Goal: Task Accomplishment & Management: Manage account settings

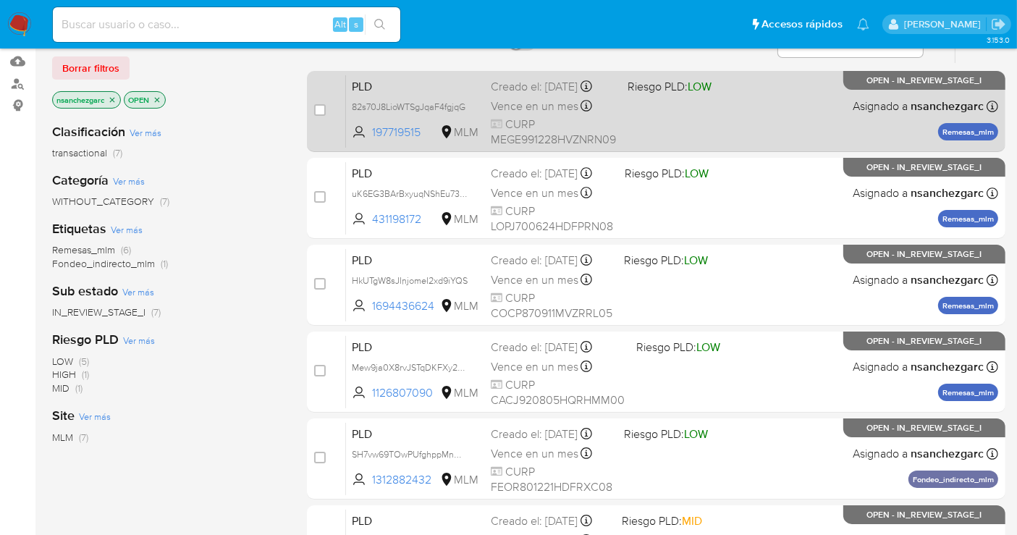
scroll to position [161, 0]
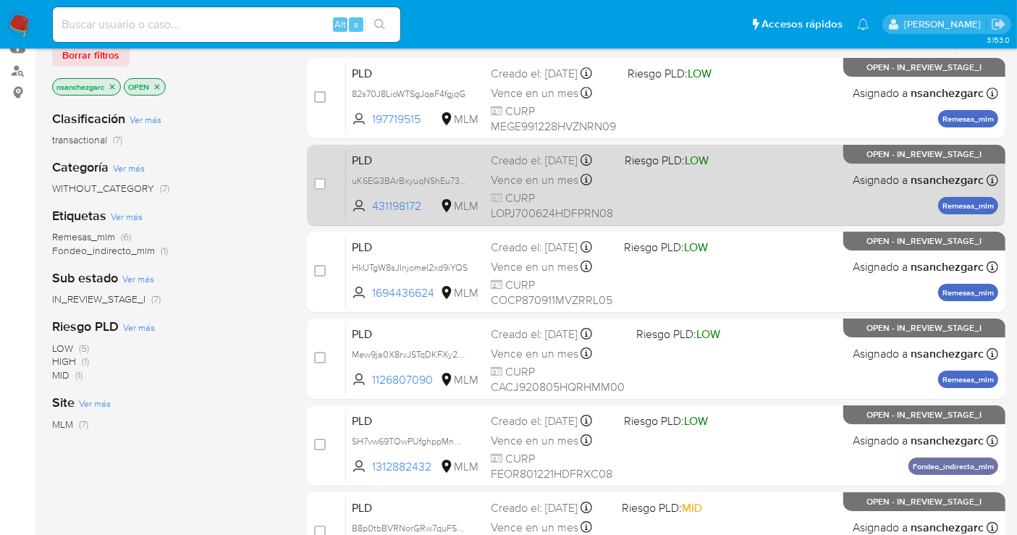
click at [515, 169] on div "Creado el: 12/07/2025 Creado el: 12/07/2025 02:11:35" at bounding box center [552, 161] width 122 height 16
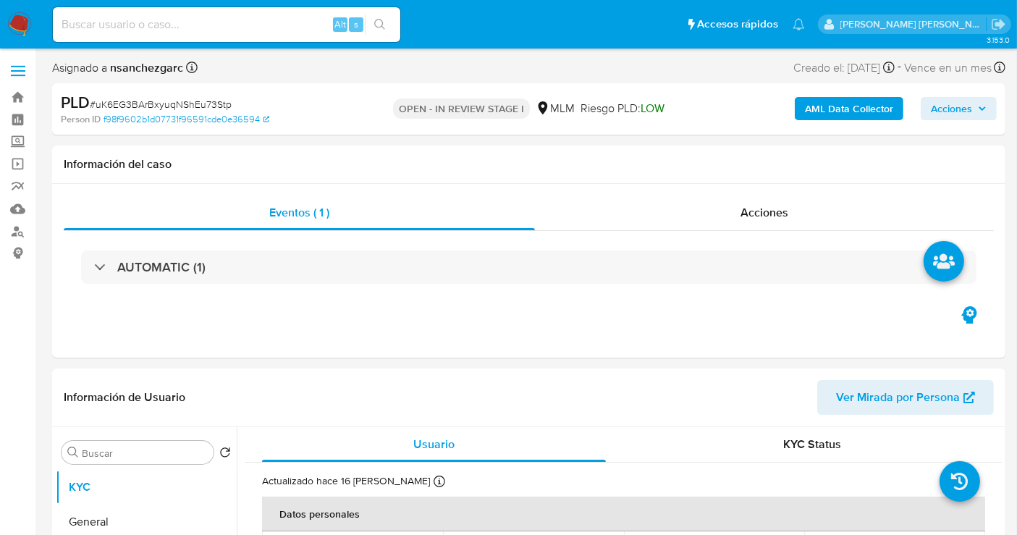
select select "10"
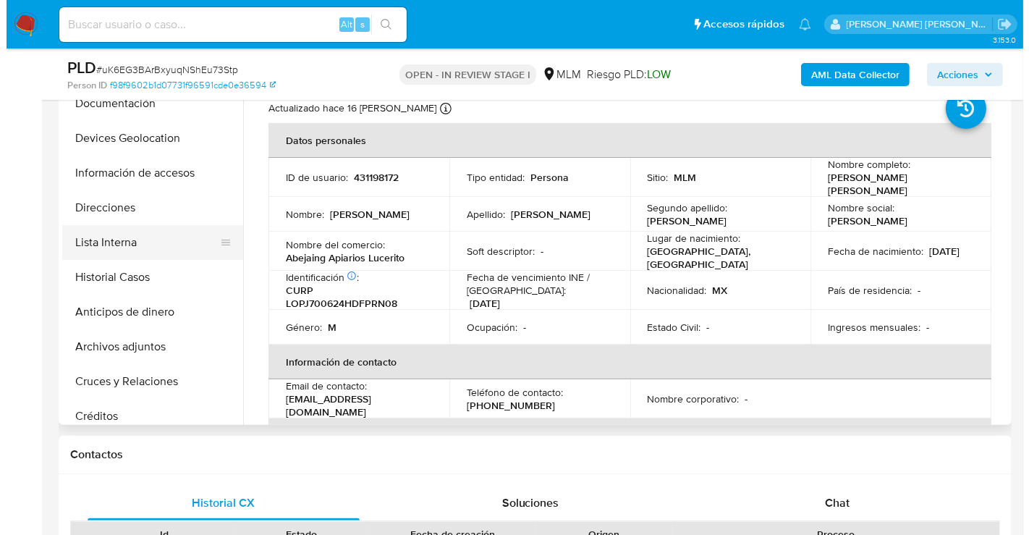
scroll to position [161, 0]
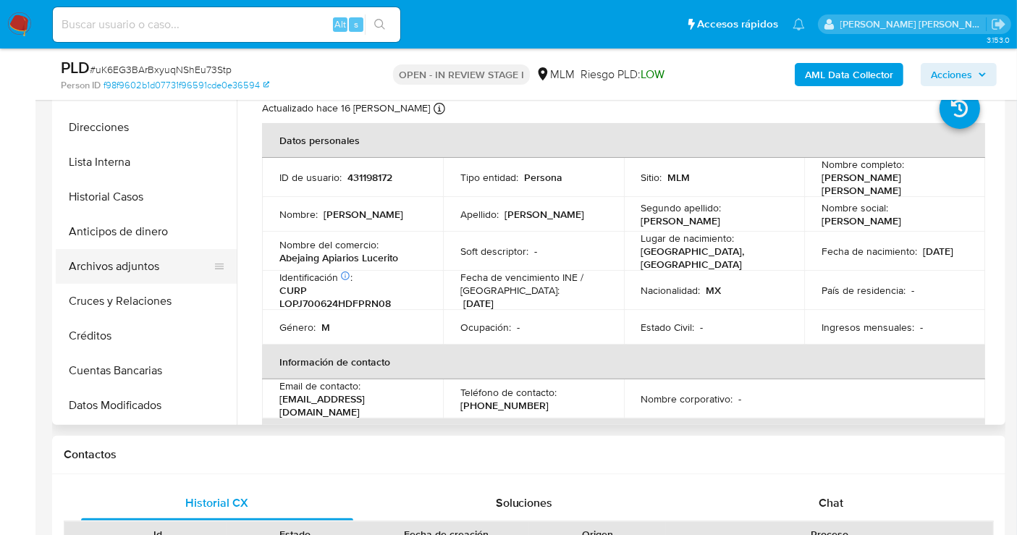
click at [103, 273] on button "Archivos adjuntos" at bounding box center [140, 266] width 169 height 35
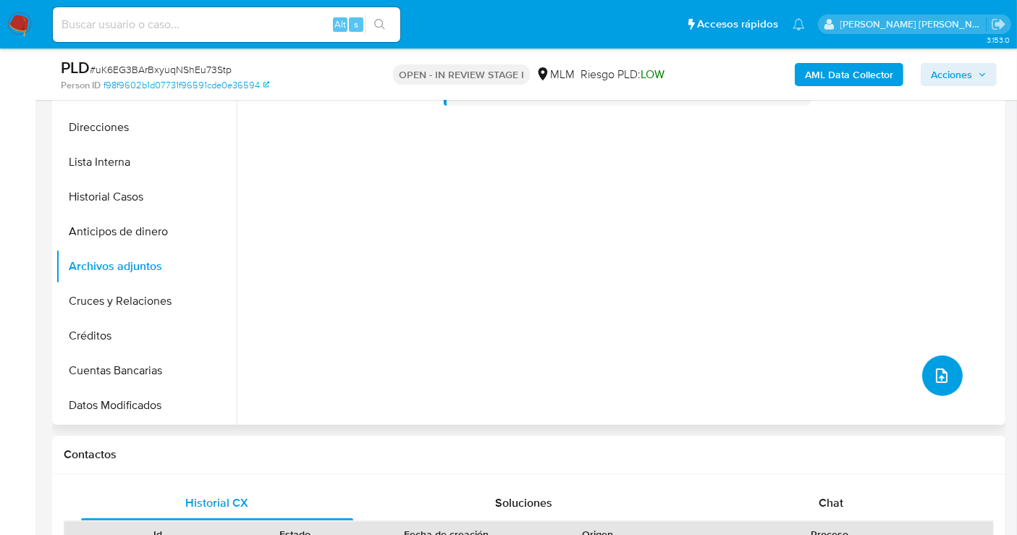
click at [924, 377] on button "upload-file" at bounding box center [942, 375] width 41 height 41
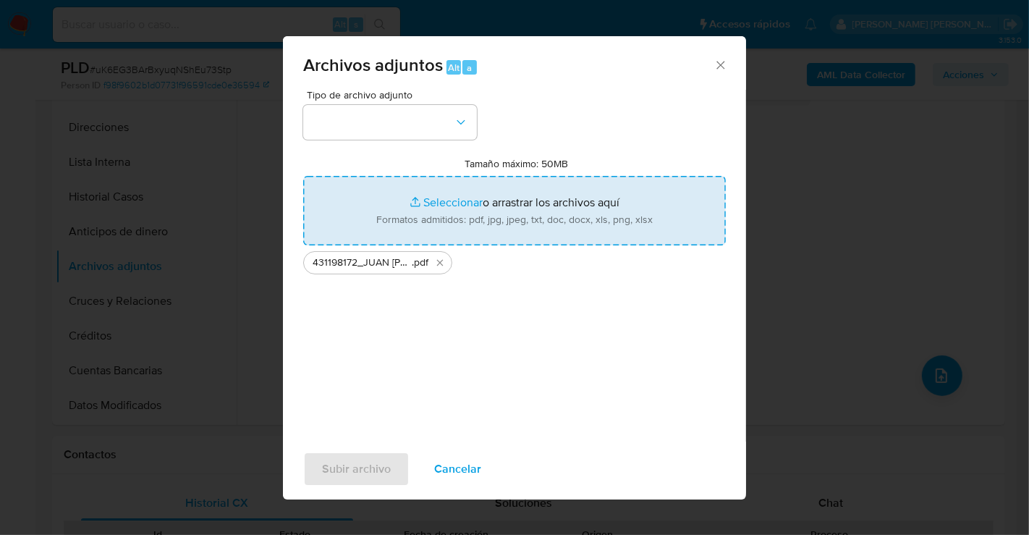
type input "C:\fakepath\431198172_JUAN ROGELIO LOPEZ PEREZ_JUL25.xlsx"
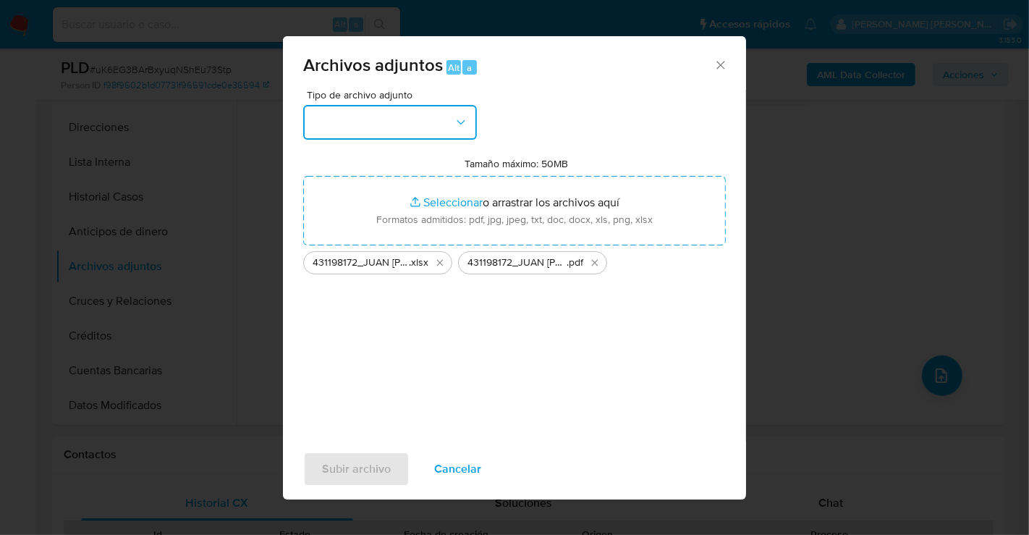
click at [396, 131] on button "button" at bounding box center [390, 122] width 174 height 35
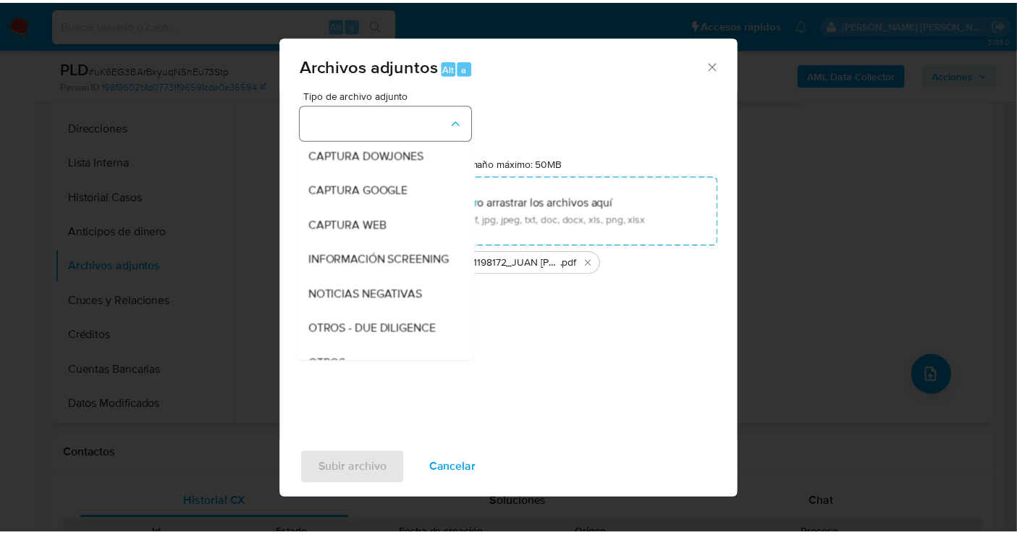
scroll to position [75, 0]
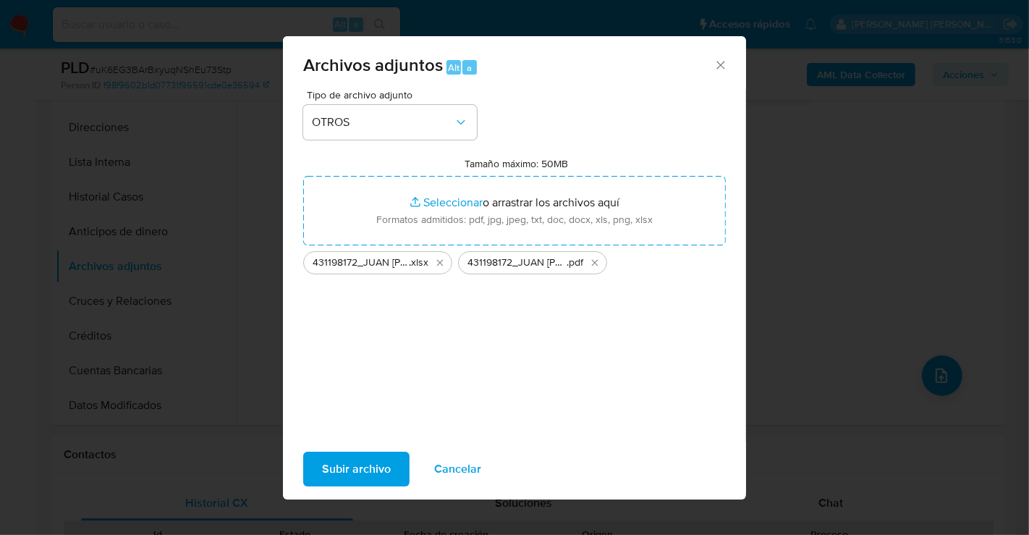
click at [356, 478] on span "Subir archivo" at bounding box center [356, 469] width 69 height 32
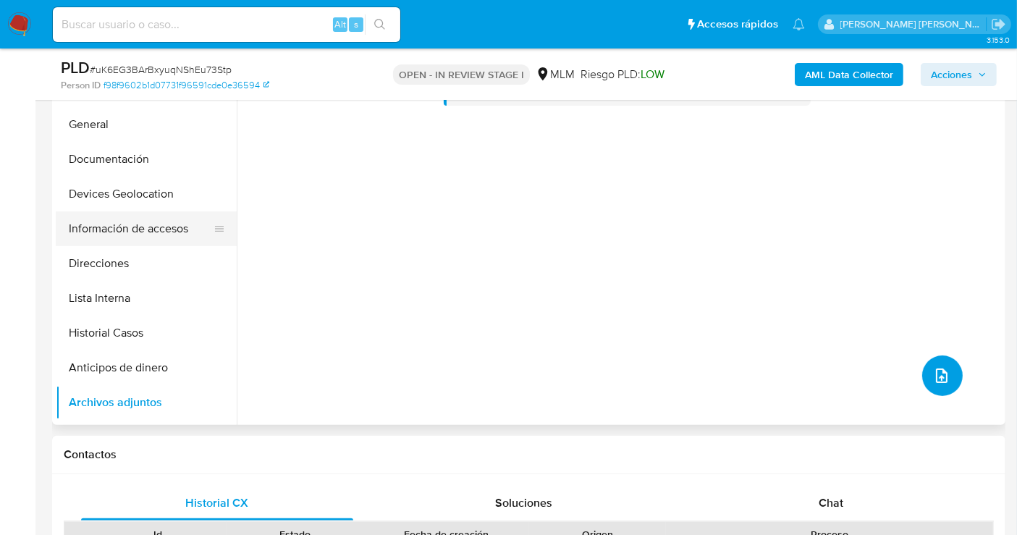
scroll to position [0, 0]
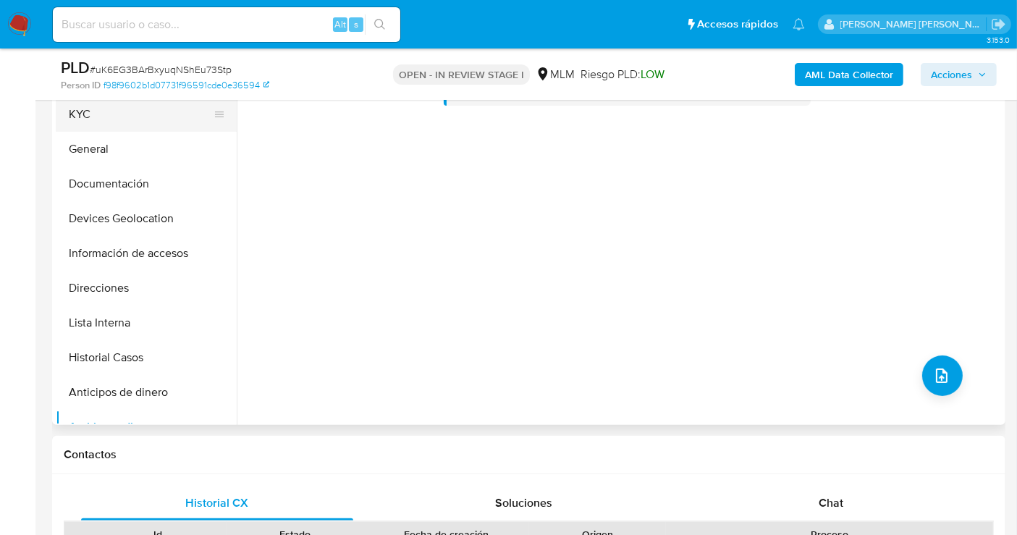
click at [76, 109] on button "KYC" at bounding box center [140, 114] width 169 height 35
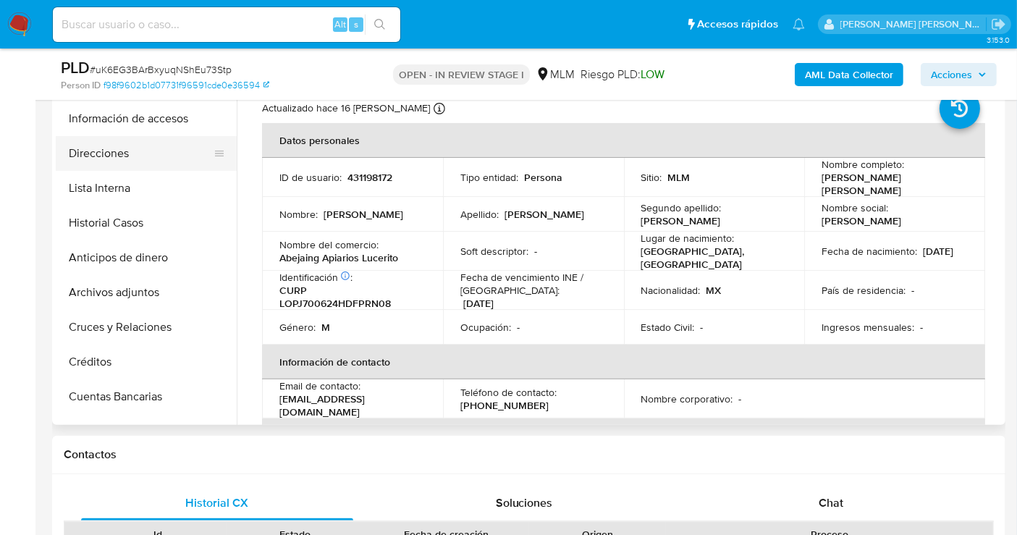
scroll to position [161, 0]
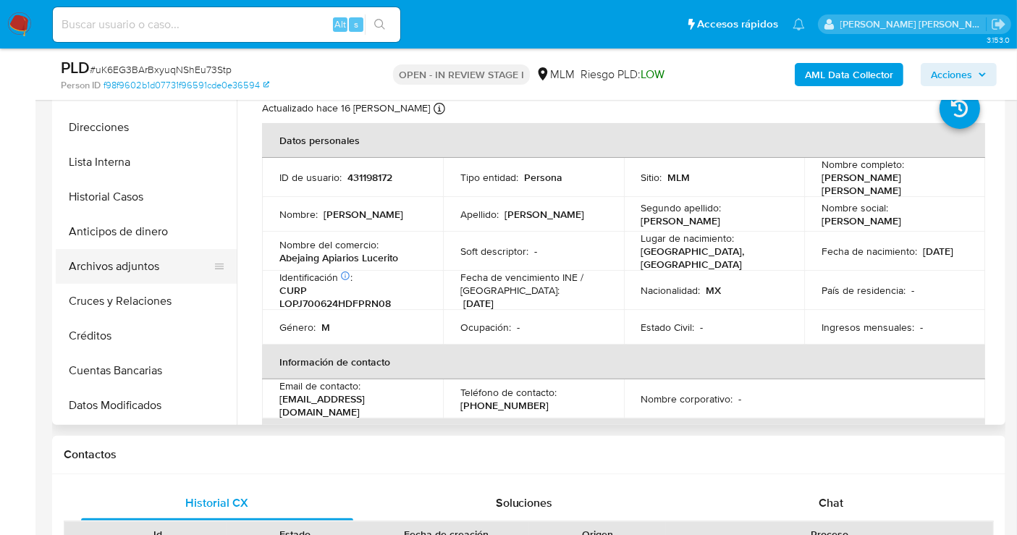
click at [124, 264] on button "Archivos adjuntos" at bounding box center [140, 266] width 169 height 35
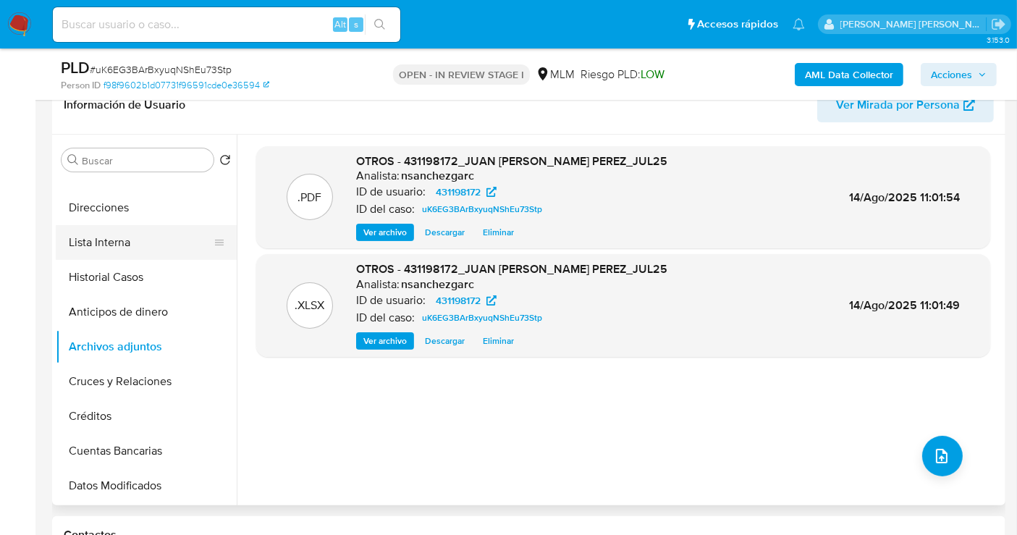
scroll to position [0, 0]
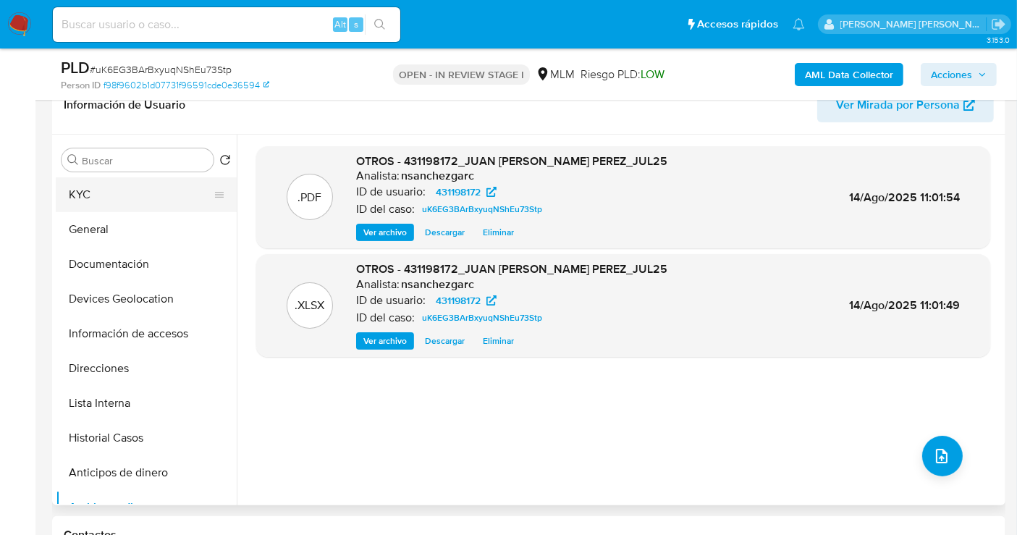
click at [108, 196] on button "KYC" at bounding box center [140, 194] width 169 height 35
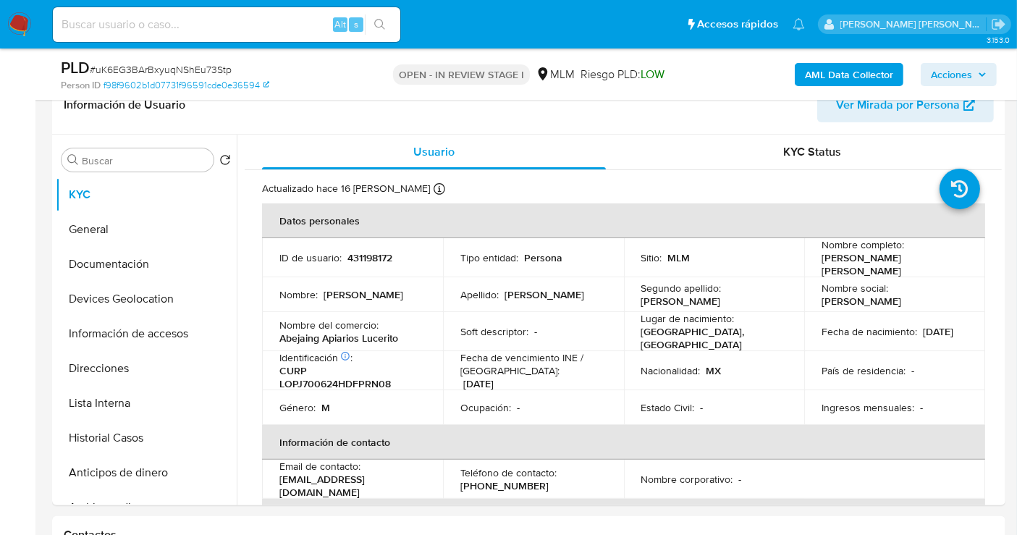
click at [950, 77] on span "Acciones" at bounding box center [950, 74] width 41 height 23
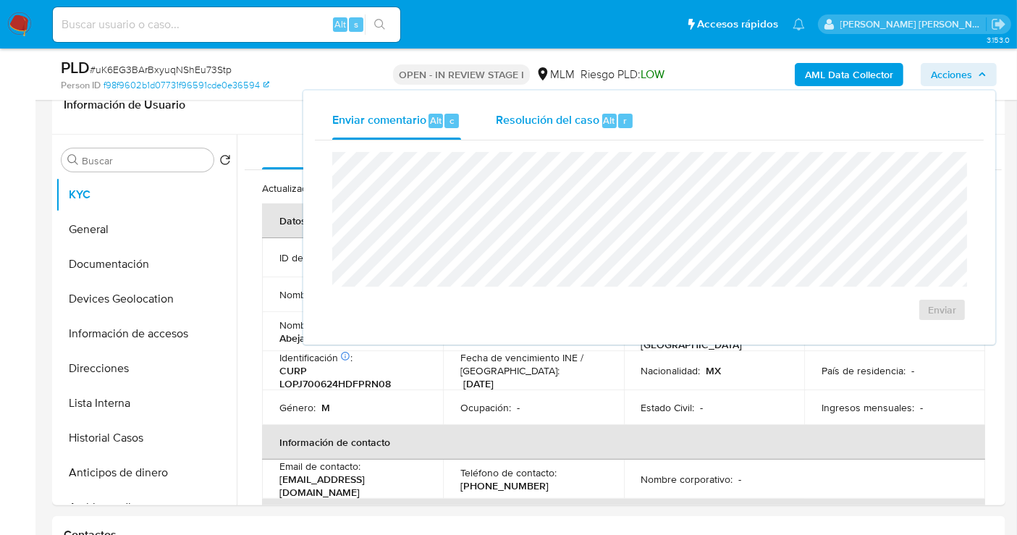
click at [525, 122] on span "Resolución del caso" at bounding box center [547, 119] width 103 height 17
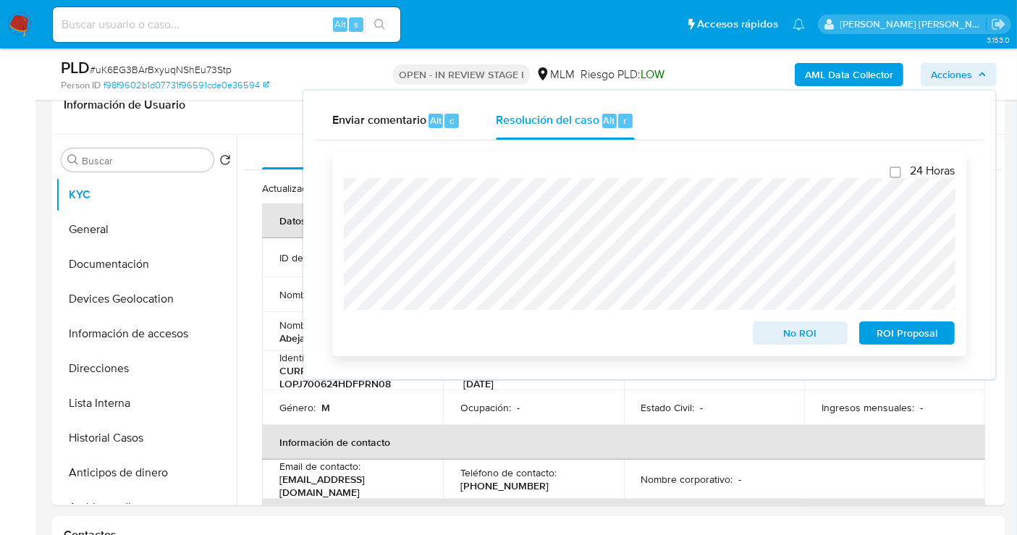
click at [779, 334] on span "No ROI" at bounding box center [800, 333] width 75 height 20
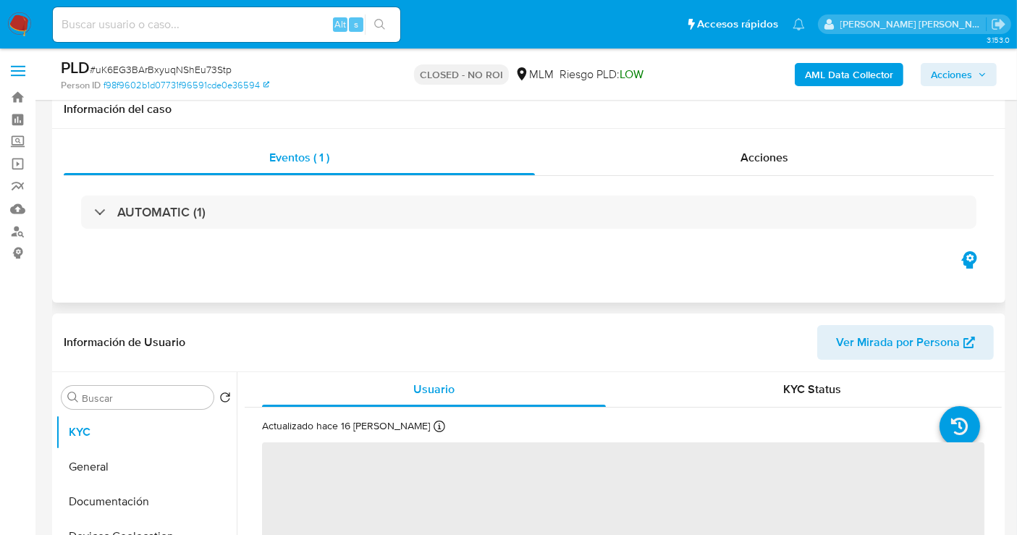
scroll to position [321, 0]
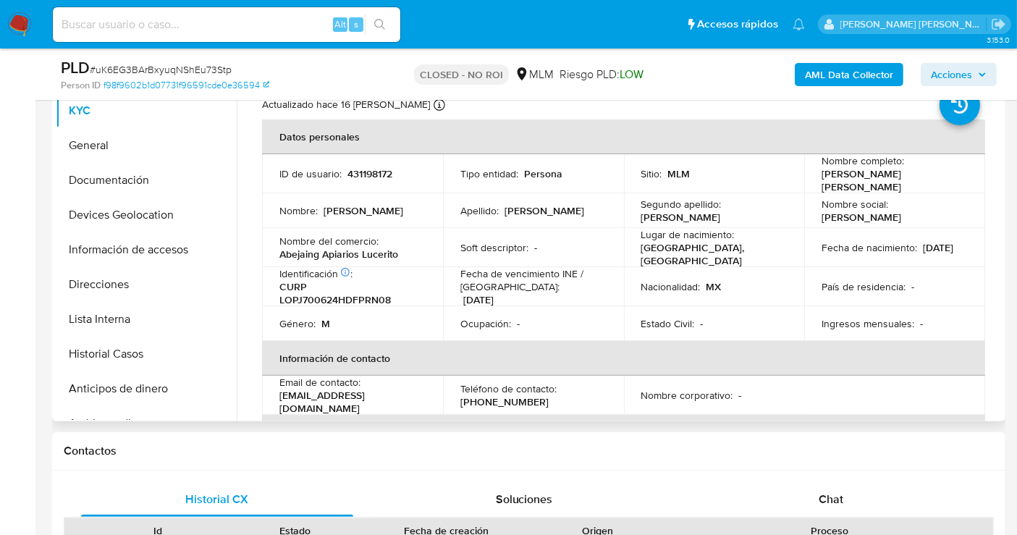
select select "10"
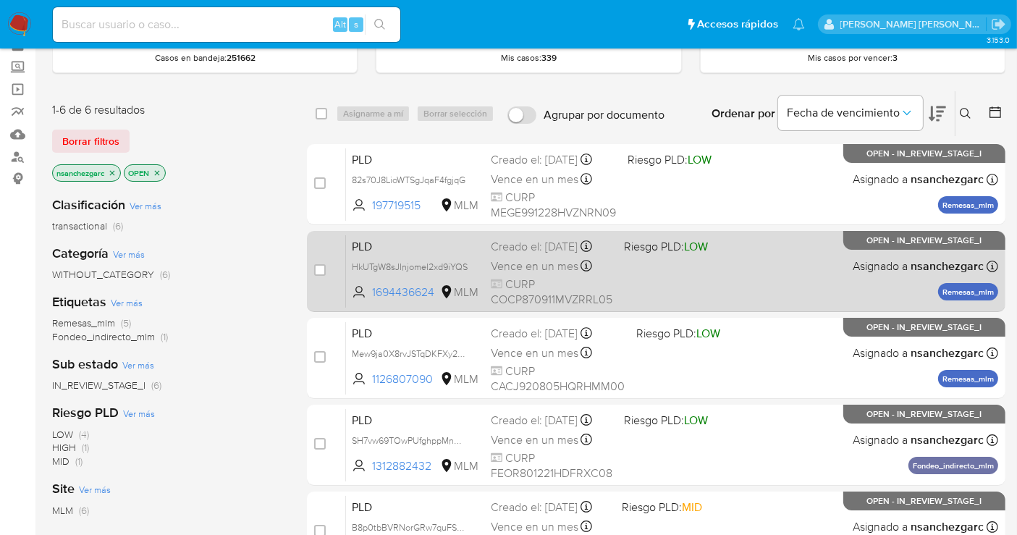
scroll to position [161, 0]
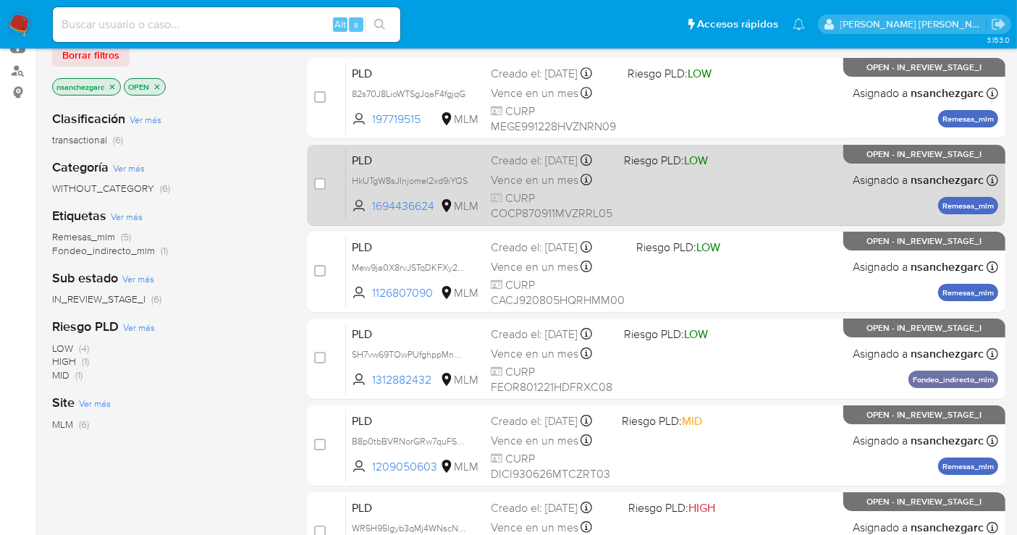
click at [383, 308] on div "case-item-checkbox No es posible asignar el caso PLD Mew9ja0X8rvJSTqDKFXy2a3F 1…" at bounding box center [656, 272] width 698 height 81
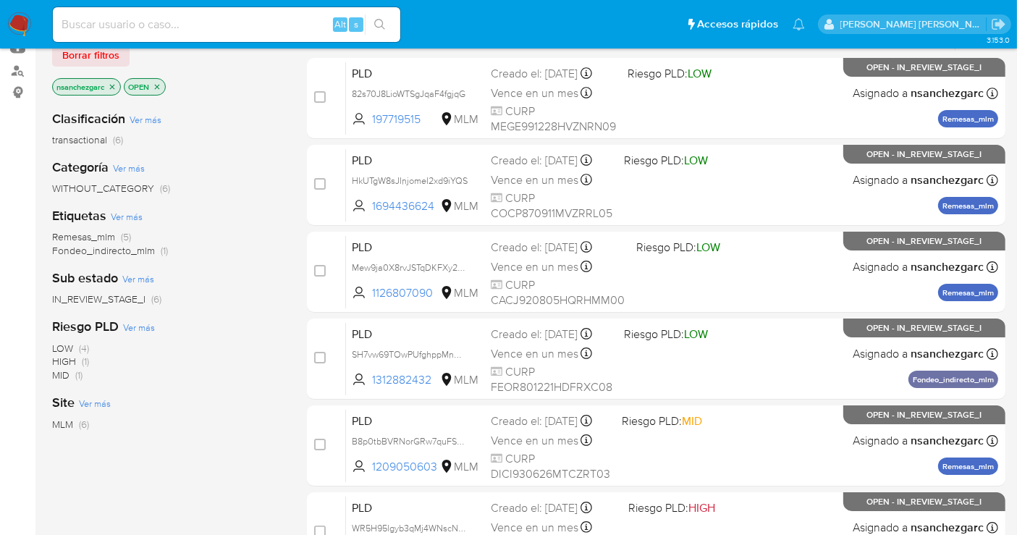
click at [131, 28] on input at bounding box center [226, 24] width 347 height 19
paste input "474143887"
type input "474143887"
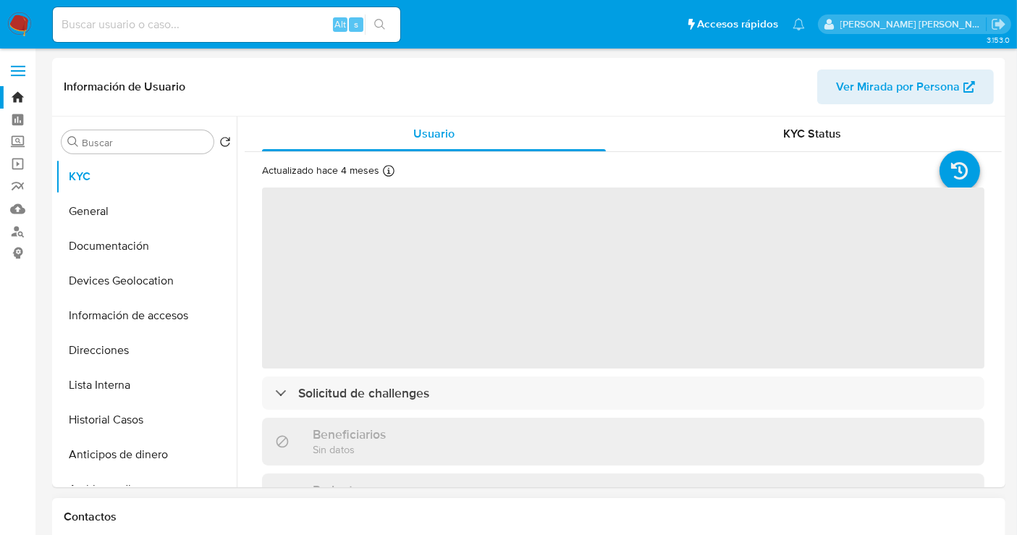
select select "10"
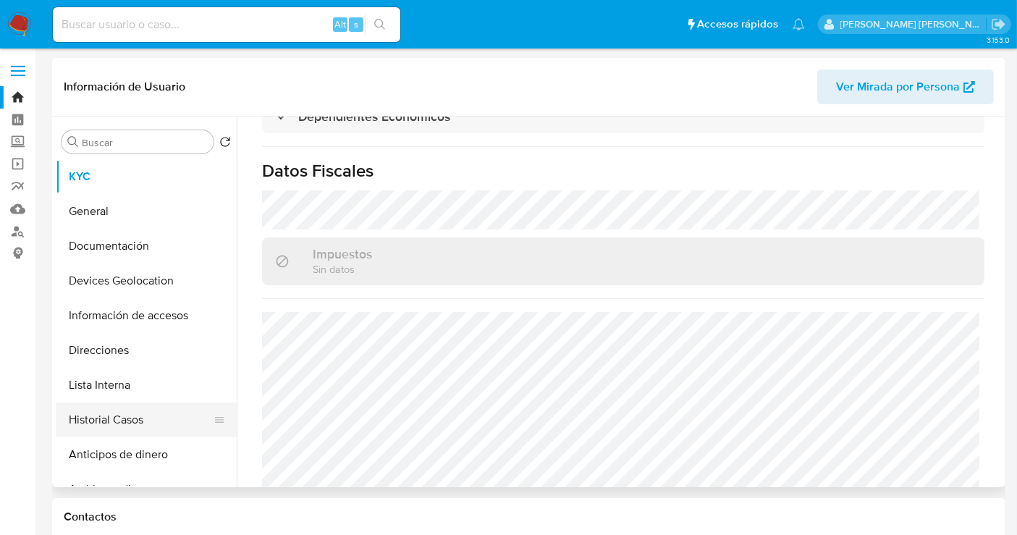
click at [106, 410] on button "Historial Casos" at bounding box center [140, 419] width 169 height 35
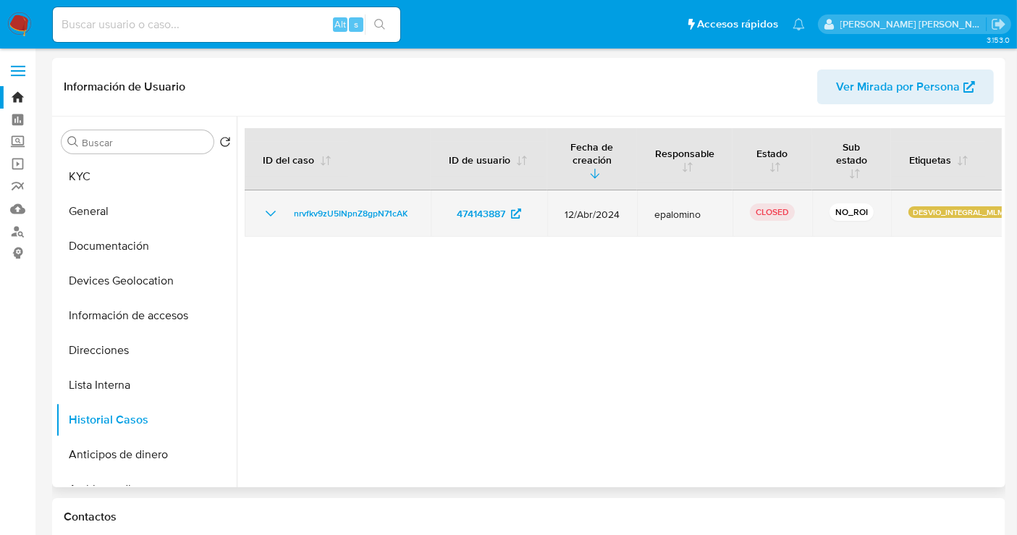
click at [271, 213] on icon "Mostrar/Ocultar" at bounding box center [270, 213] width 17 height 17
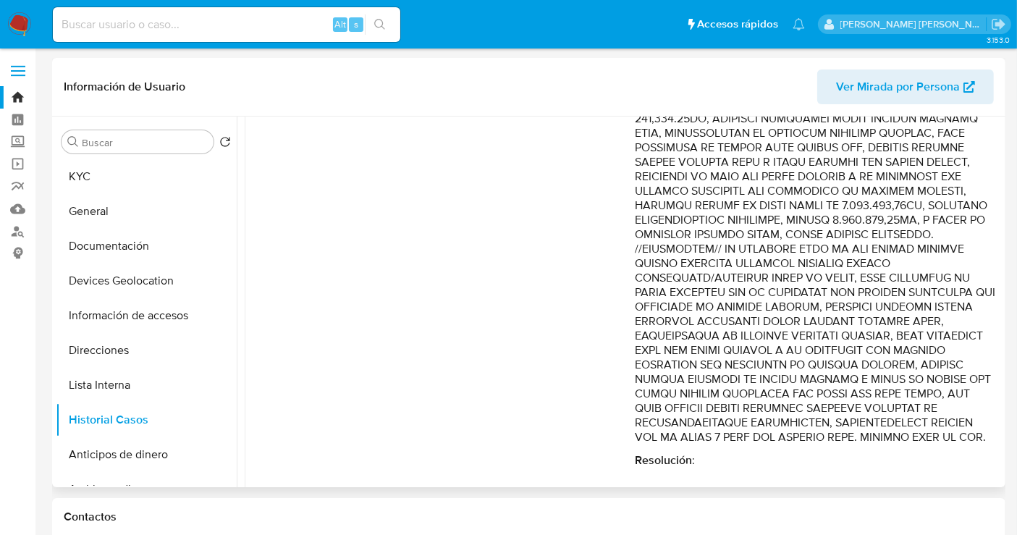
scroll to position [564, 0]
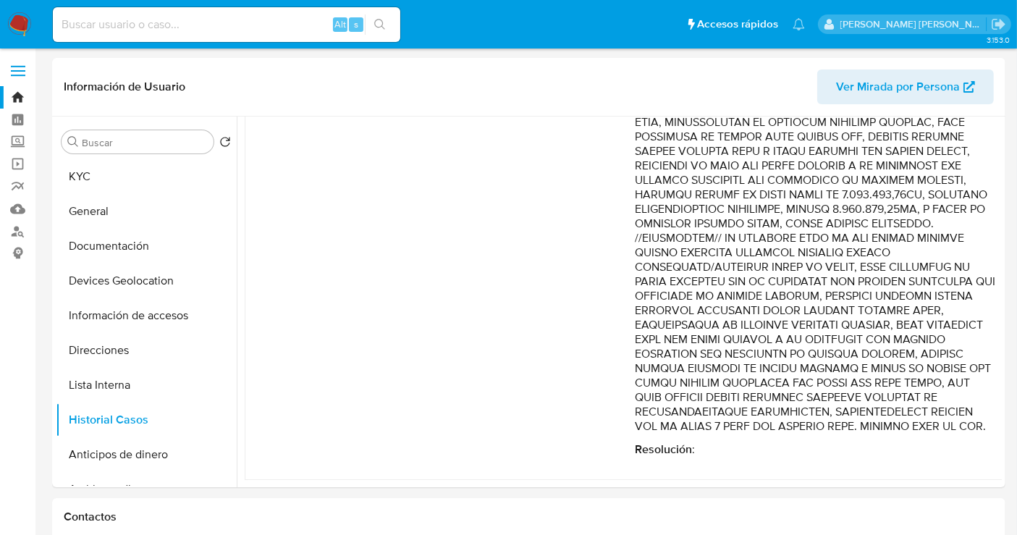
drag, startPoint x: 25, startPoint y: 141, endPoint x: 21, endPoint y: 156, distance: 14.9
click at [25, 141] on label "Screening" at bounding box center [86, 142] width 172 height 22
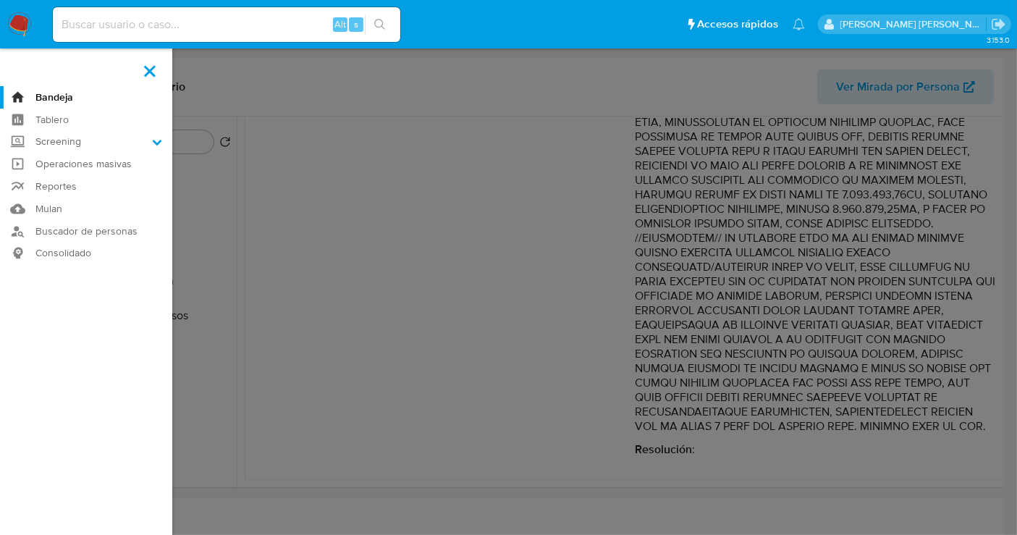
click at [0, 0] on input "Screening" at bounding box center [0, 0] width 0 height 0
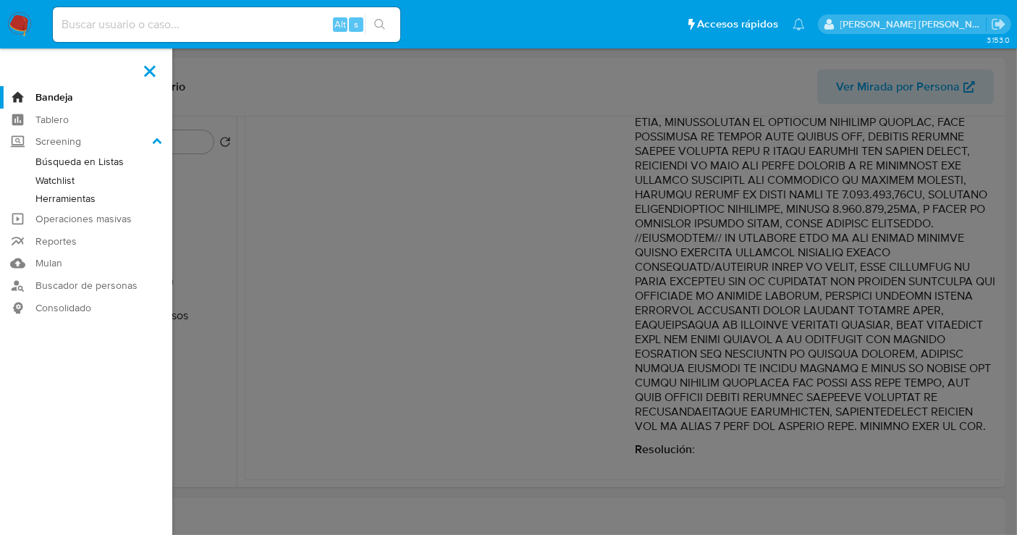
click at [56, 195] on link "Herramientas" at bounding box center [86, 199] width 172 height 18
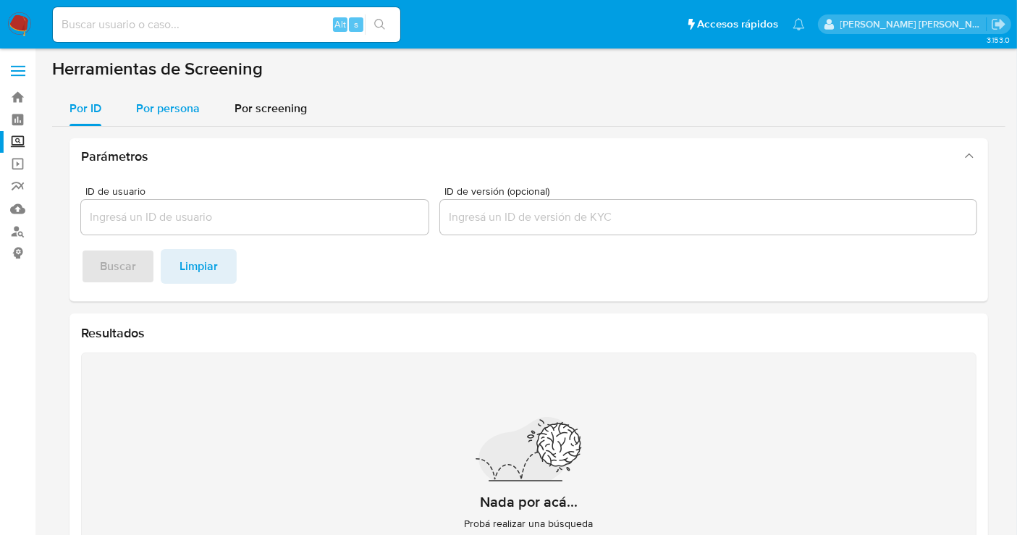
click at [156, 120] on div "Por persona" at bounding box center [168, 108] width 64 height 35
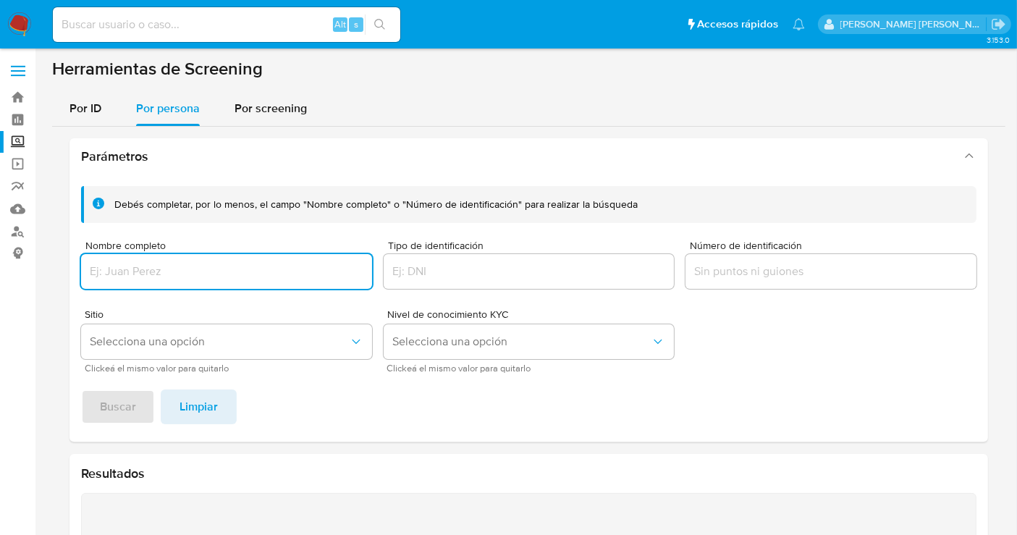
click at [114, 273] on input "Nombre completo" at bounding box center [226, 271] width 291 height 19
type input "C"
type input "SALVADOR PEGUEROS NAVA"
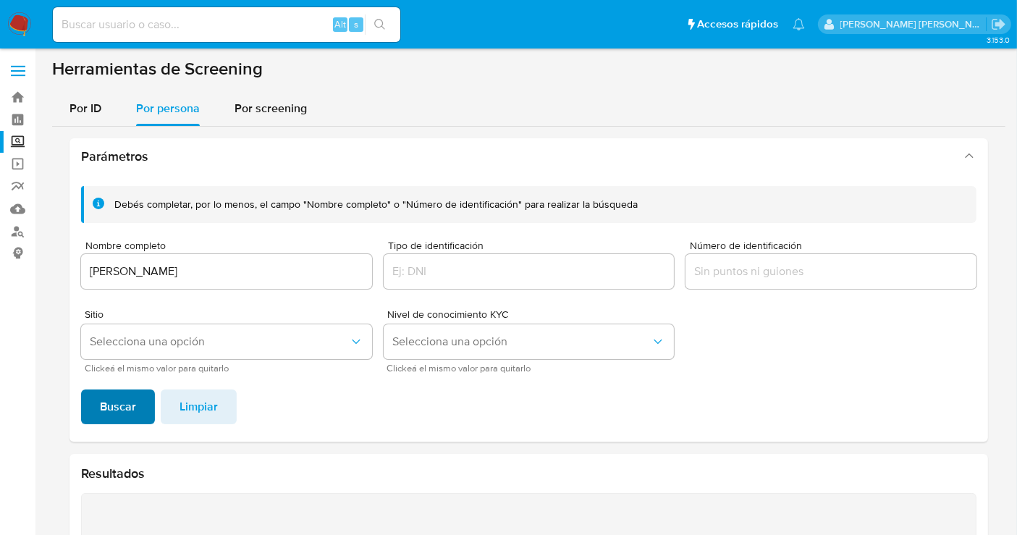
click at [119, 412] on span "Buscar" at bounding box center [118, 407] width 36 height 32
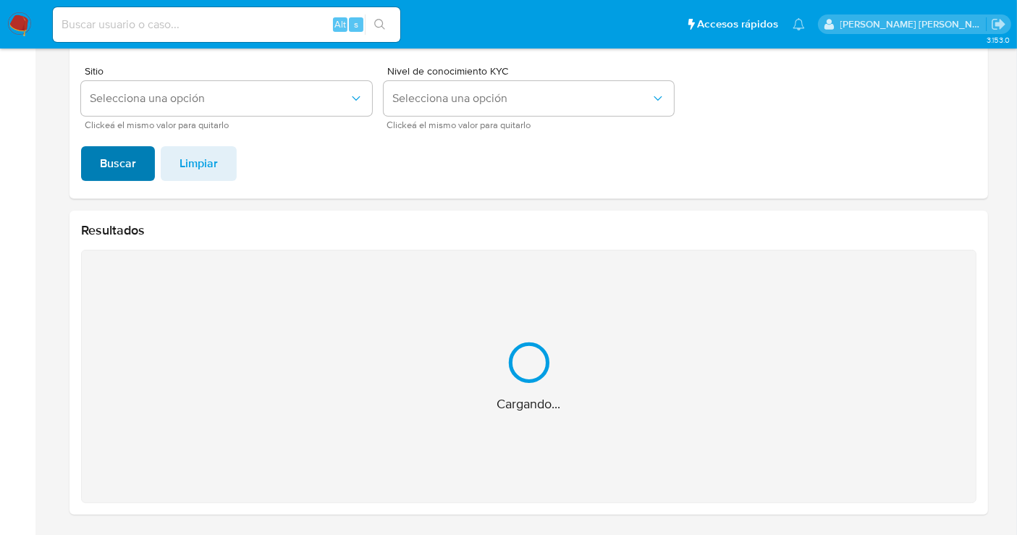
scroll to position [12, 0]
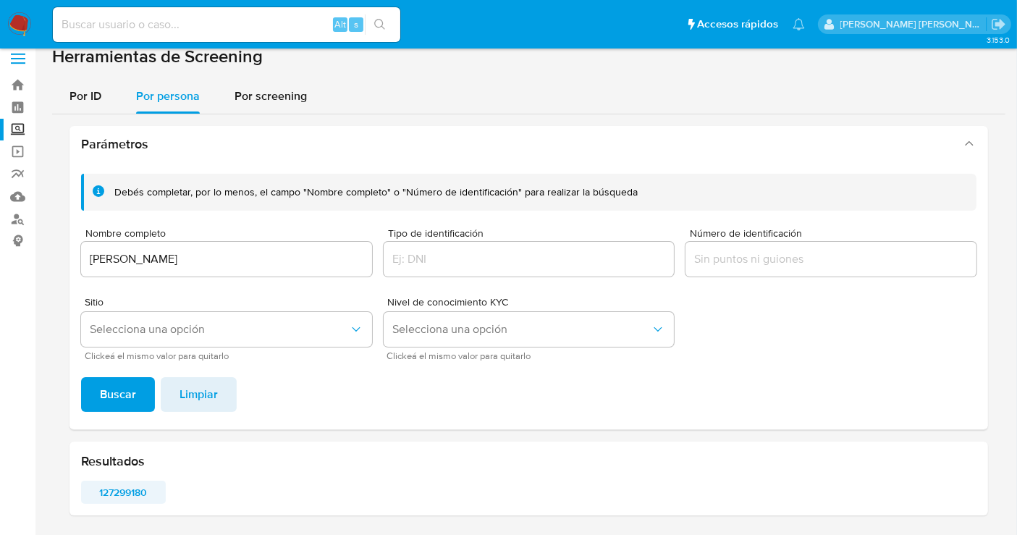
click at [114, 486] on span "127299180" at bounding box center [123, 492] width 64 height 20
click at [14, 25] on img at bounding box center [19, 24] width 25 height 25
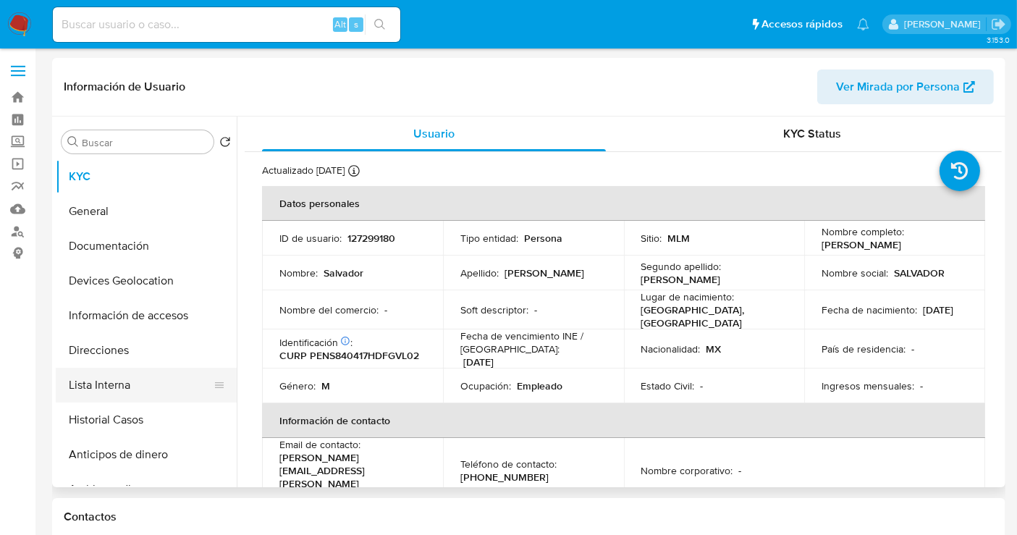
select select "10"
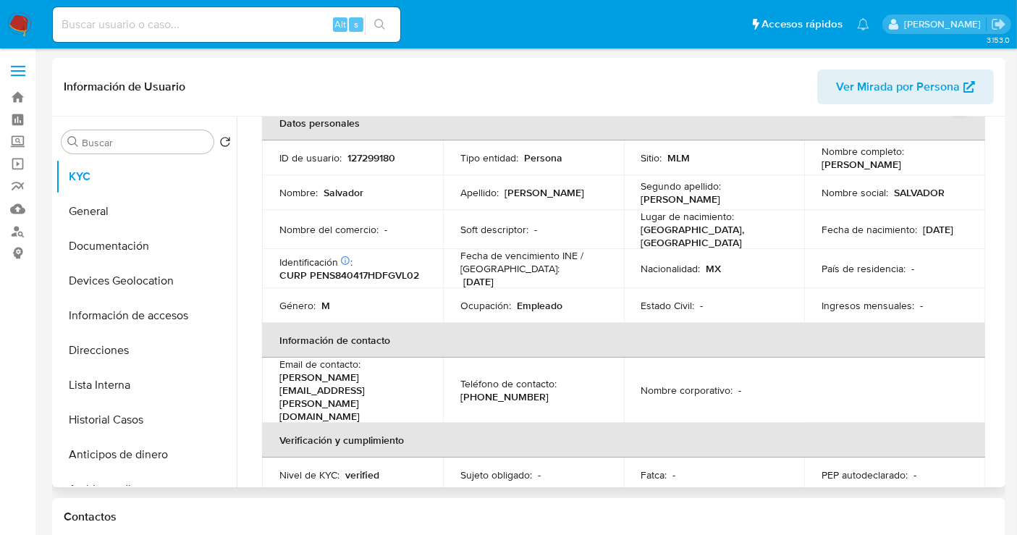
click at [378, 152] on p "127299180" at bounding box center [371, 157] width 48 height 13
copy p "127299180"
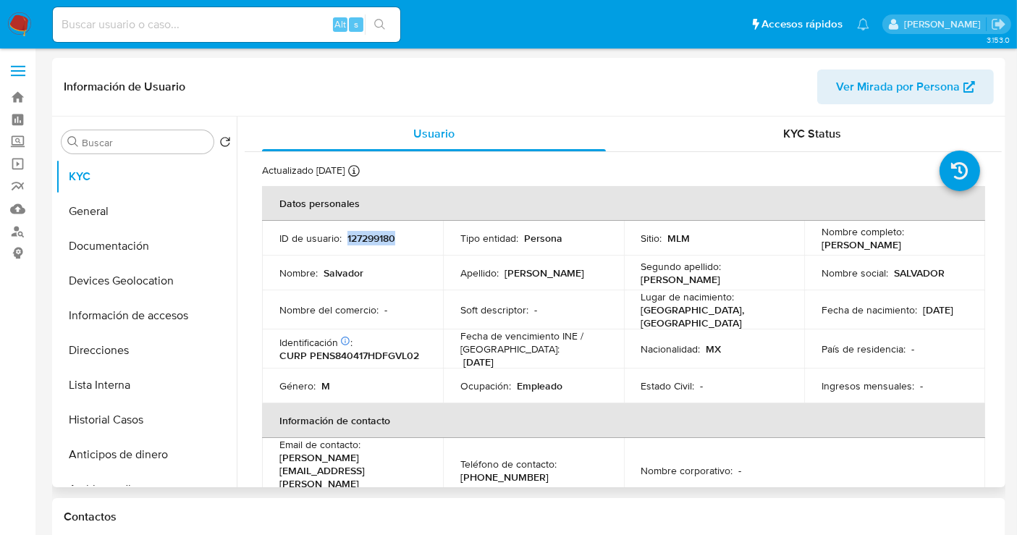
scroll to position [0, 0]
click at [137, 416] on button "Historial Casos" at bounding box center [140, 419] width 169 height 35
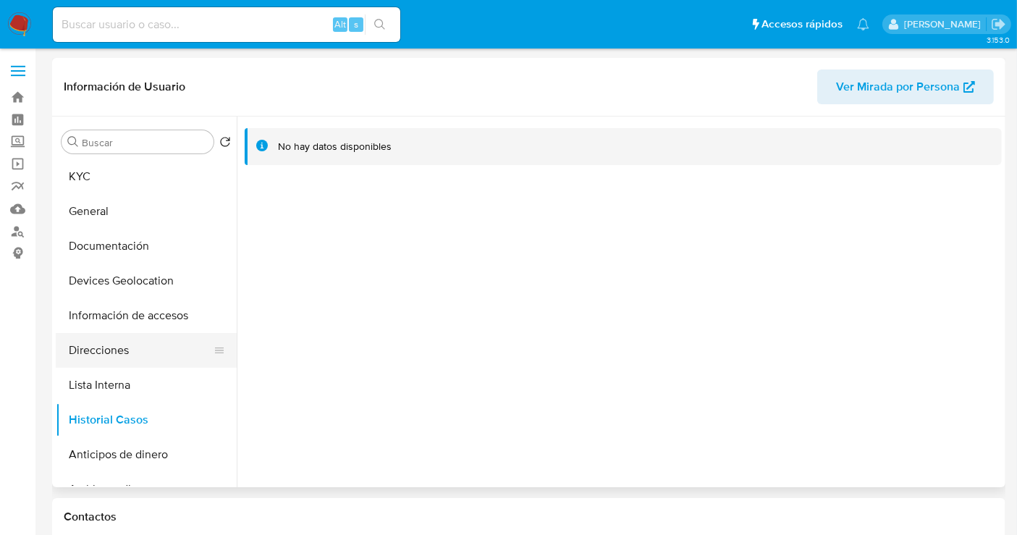
click at [111, 348] on button "Direcciones" at bounding box center [140, 350] width 169 height 35
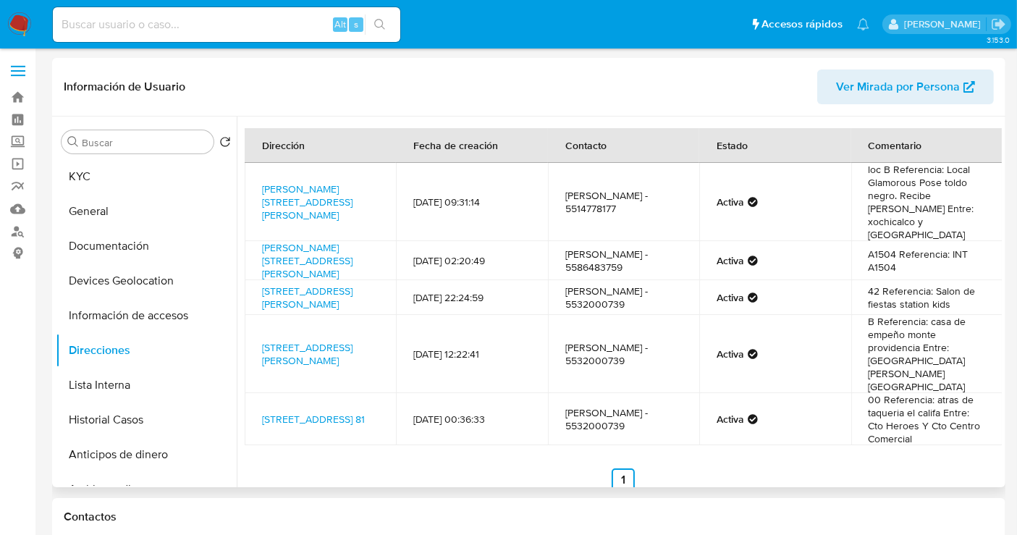
click at [593, 195] on td "[PERSON_NAME] - 5514778177" at bounding box center [623, 202] width 151 height 78
copy td "5514778177"
click at [593, 244] on td "Salvador Pegueros - 5586483759" at bounding box center [623, 260] width 151 height 39
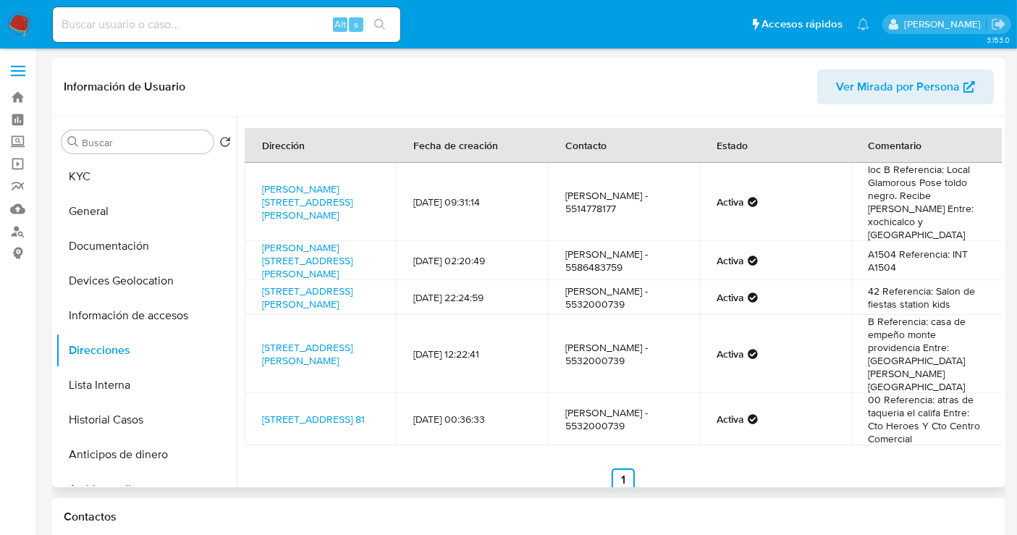
copy td "5586483759"
click at [292, 187] on link "Angel Urraza 1616, Benito Juárez, Distrito Federal, 03600, Mexico 1616" at bounding box center [307, 202] width 90 height 41
click at [95, 170] on button "KYC" at bounding box center [140, 176] width 169 height 35
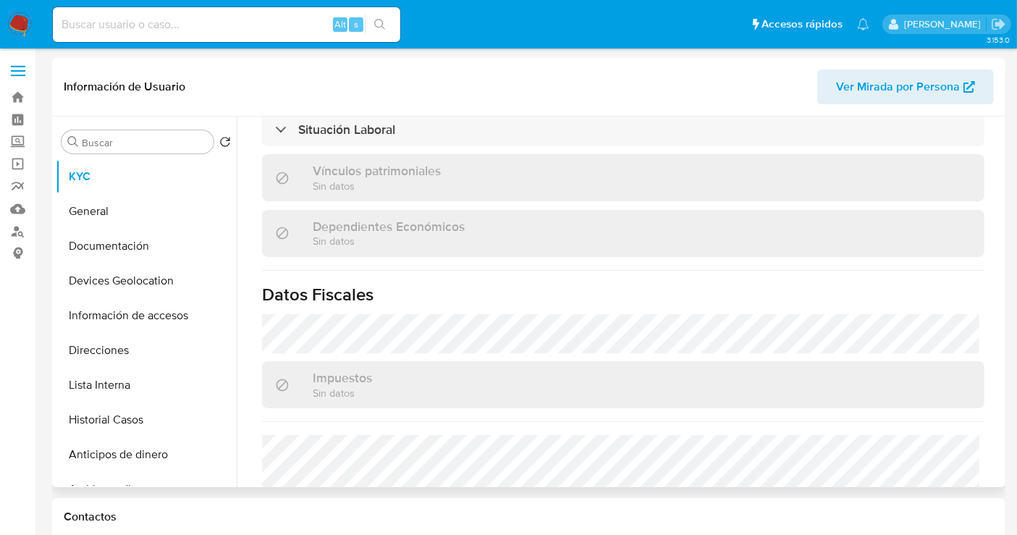
scroll to position [884, 0]
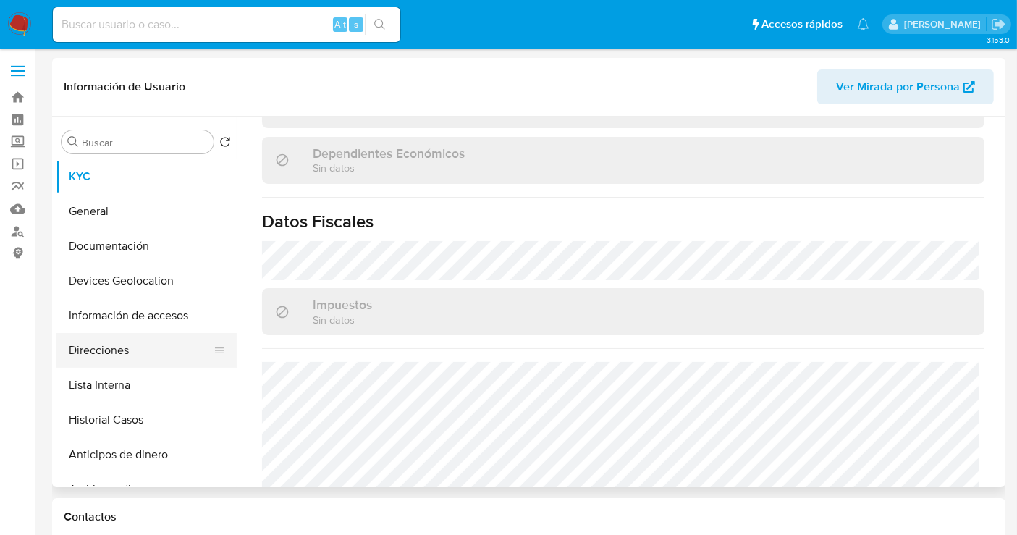
click at [117, 350] on button "Direcciones" at bounding box center [140, 350] width 169 height 35
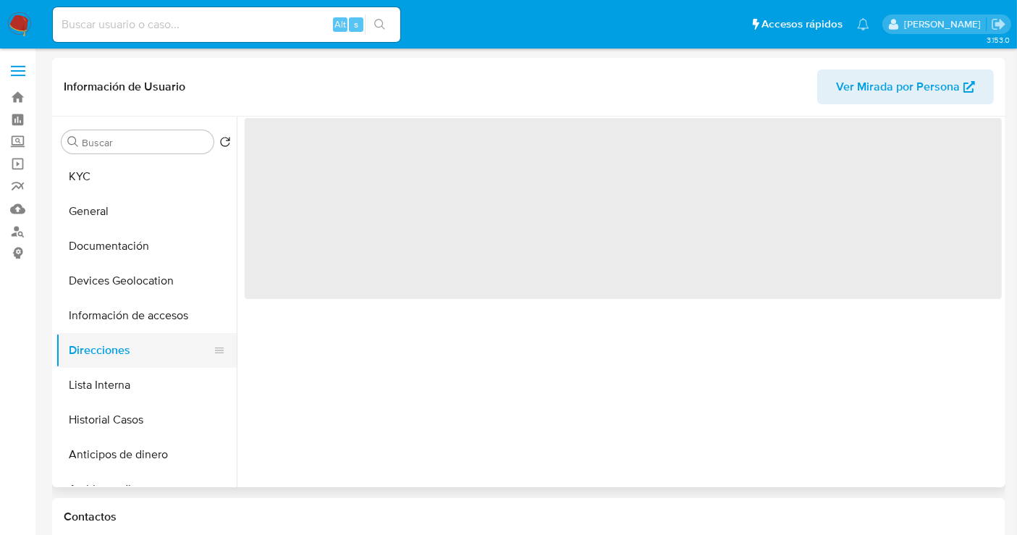
scroll to position [0, 0]
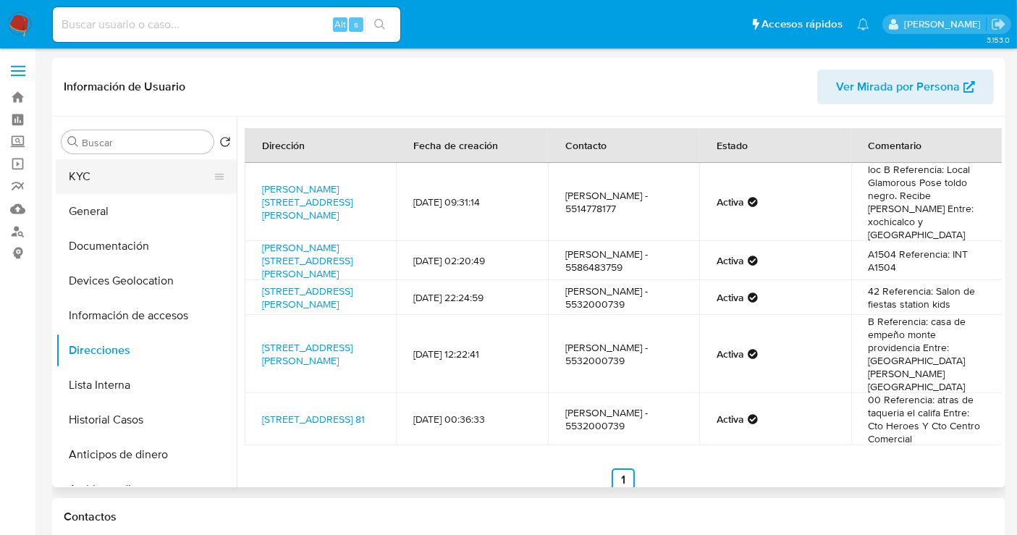
click at [111, 182] on button "KYC" at bounding box center [140, 176] width 169 height 35
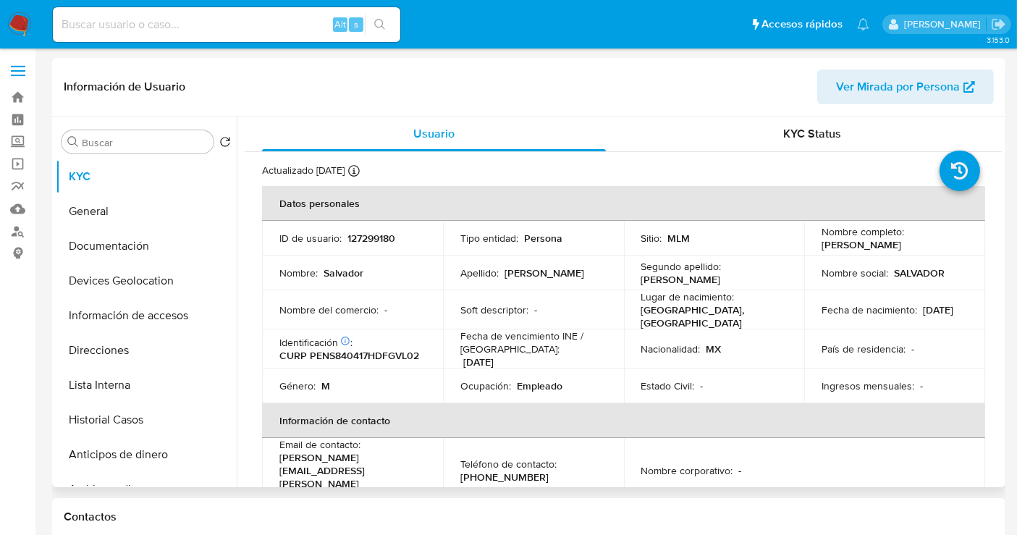
click at [368, 239] on p "127299180" at bounding box center [371, 238] width 48 height 13
copy p "127299180"
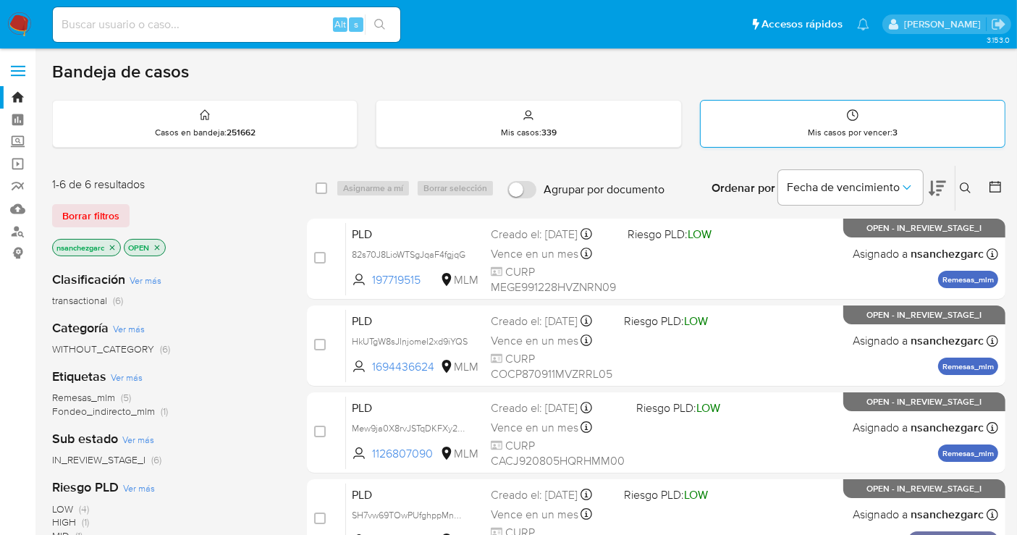
click at [857, 111] on icon at bounding box center [853, 115] width 12 height 12
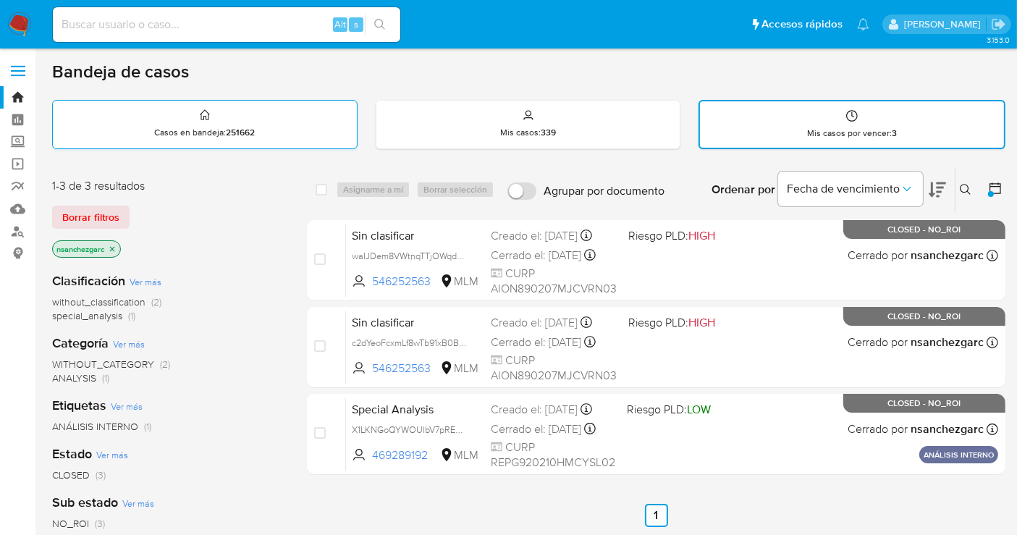
click at [268, 129] on div "Casos en bandeja : 251662" at bounding box center [205, 124] width 304 height 46
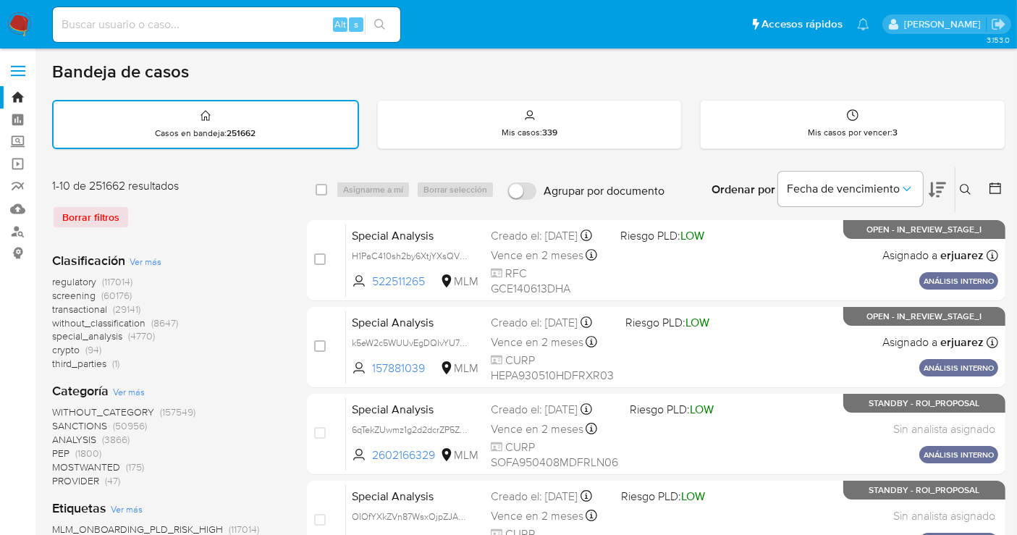
click at [17, 23] on img at bounding box center [19, 24] width 25 height 25
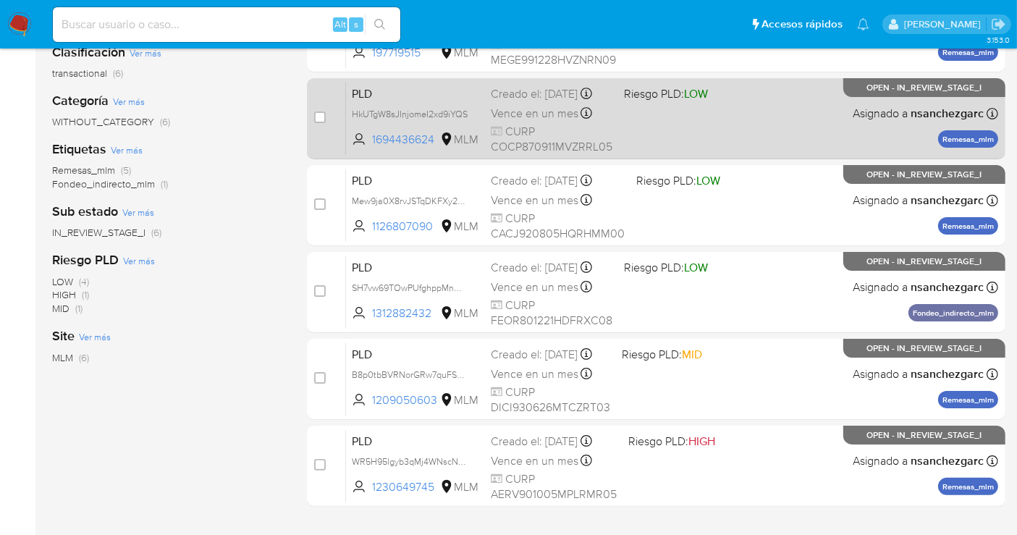
scroll to position [293, 0]
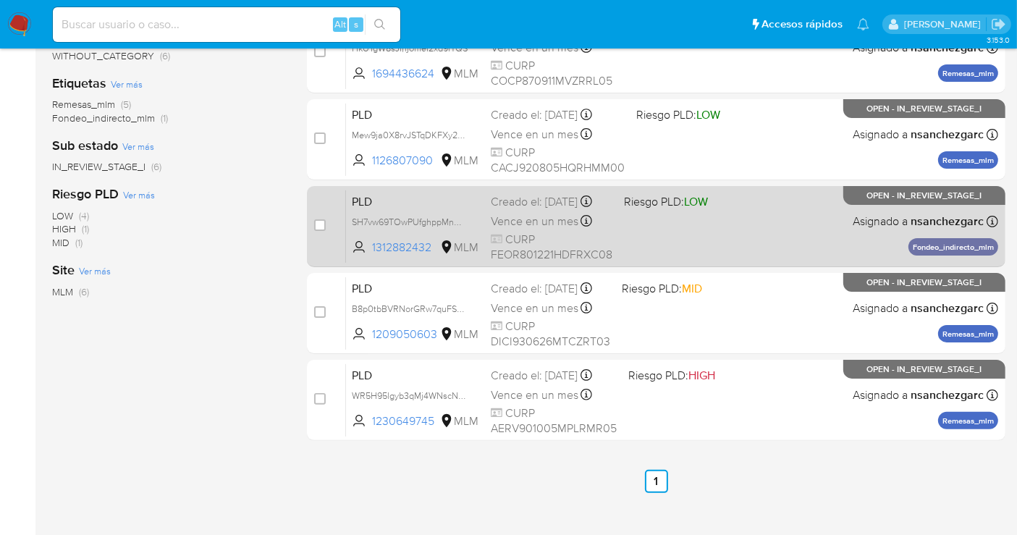
click at [526, 210] on div "Creado el: [DATE] Creado el: [DATE] 02:09:13" at bounding box center [552, 202] width 122 height 16
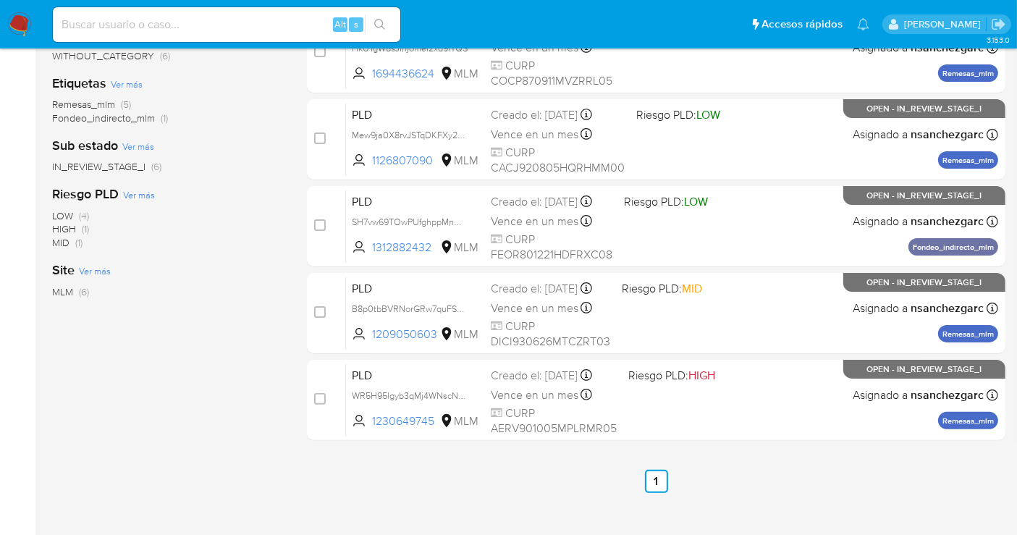
click at [16, 25] on img at bounding box center [19, 24] width 25 height 25
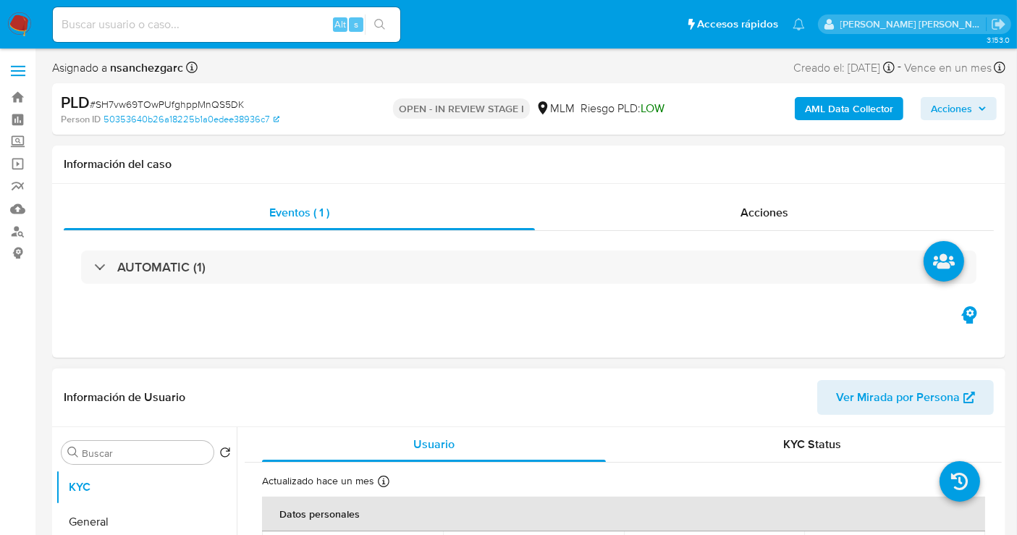
select select "10"
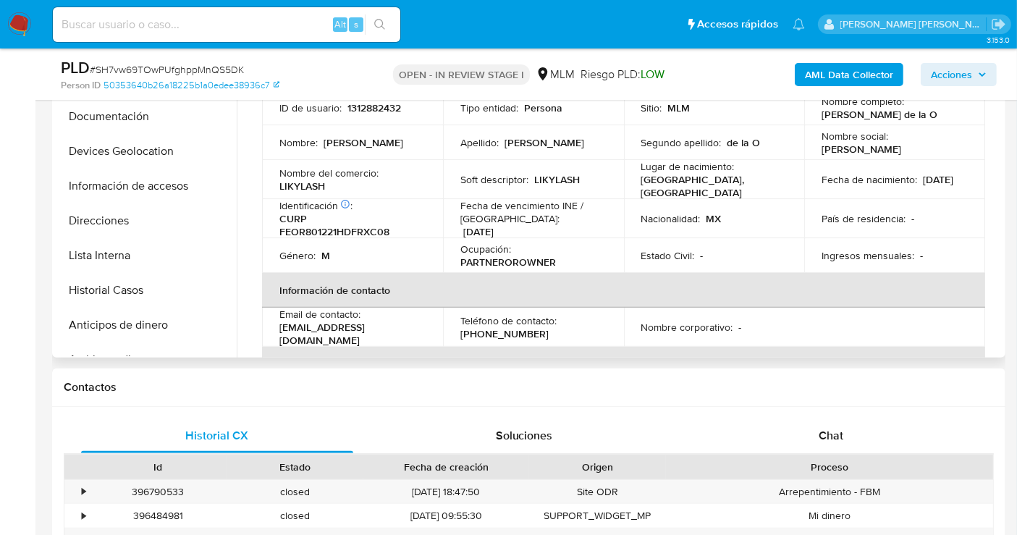
scroll to position [402, 0]
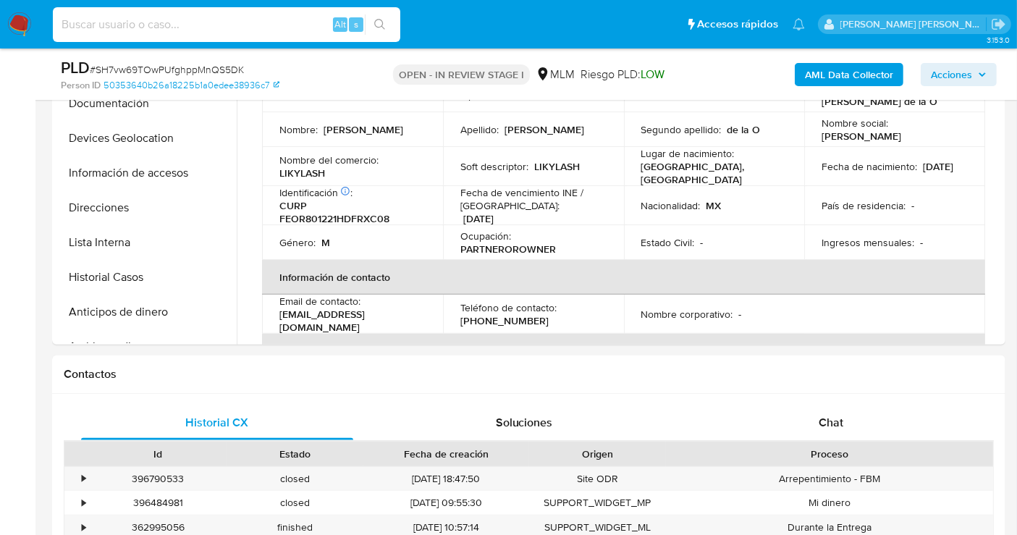
click at [176, 23] on input at bounding box center [226, 24] width 347 height 19
paste input "197635684"
type input "197635684"
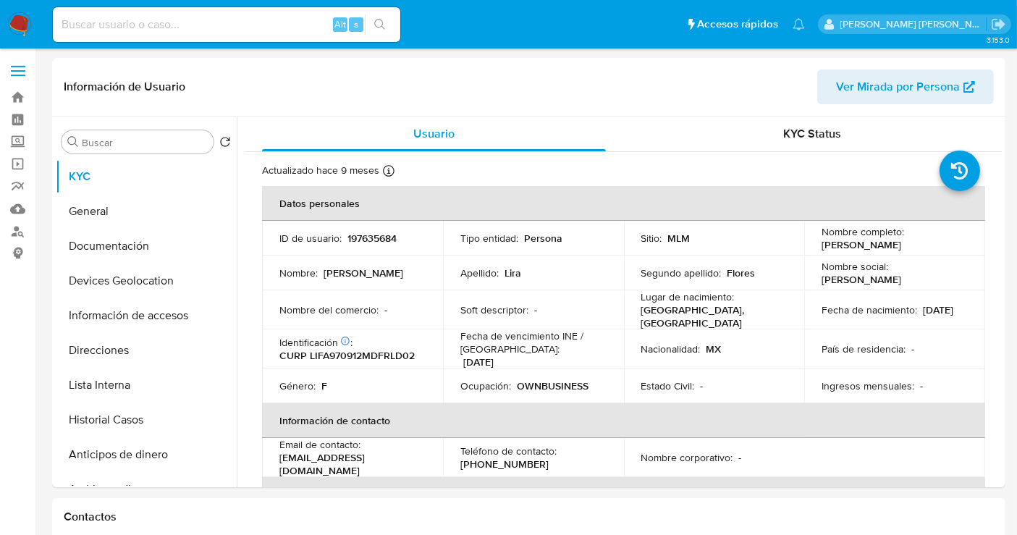
select select "10"
click at [100, 413] on button "Historial Casos" at bounding box center [140, 419] width 169 height 35
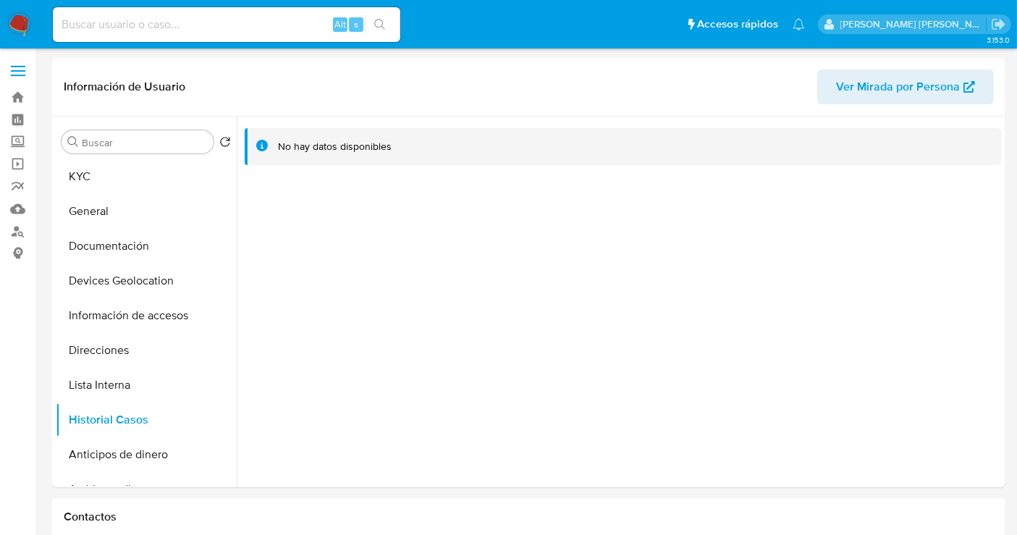
click at [154, 22] on input at bounding box center [226, 24] width 347 height 19
paste input "1008992238"
type input "1008992238"
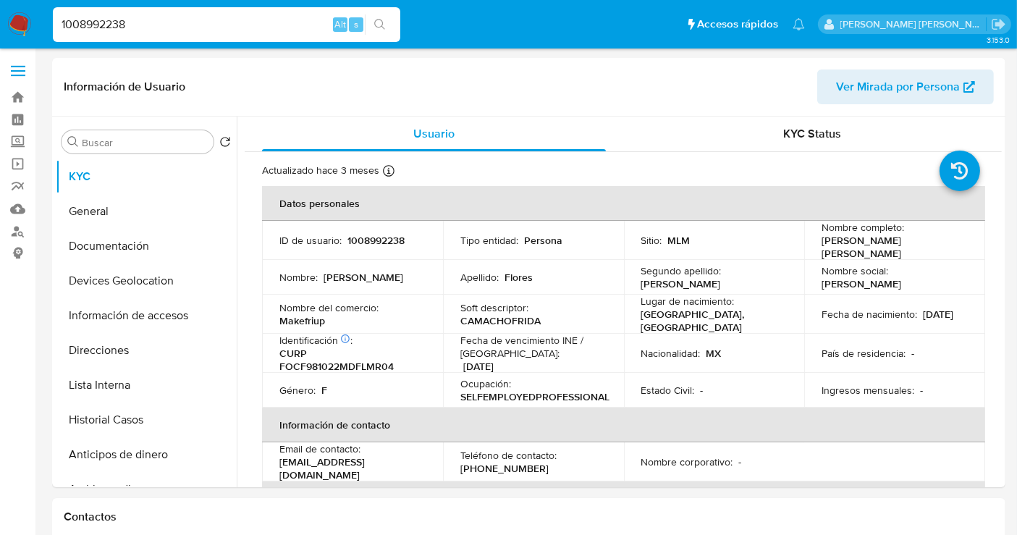
select select "10"
click at [303, 319] on p "Makefriup" at bounding box center [302, 320] width 46 height 13
copy p "Makefriup"
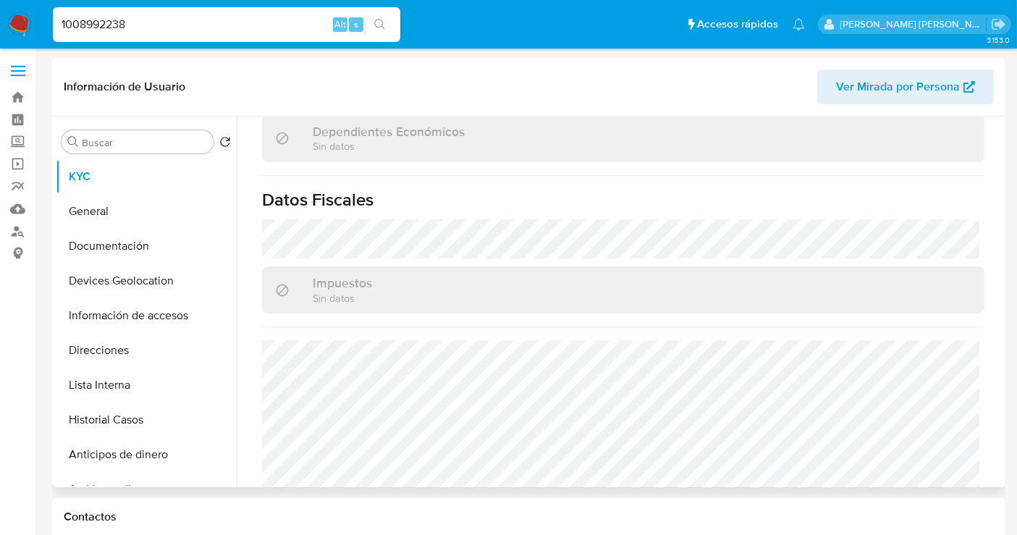
scroll to position [917, 0]
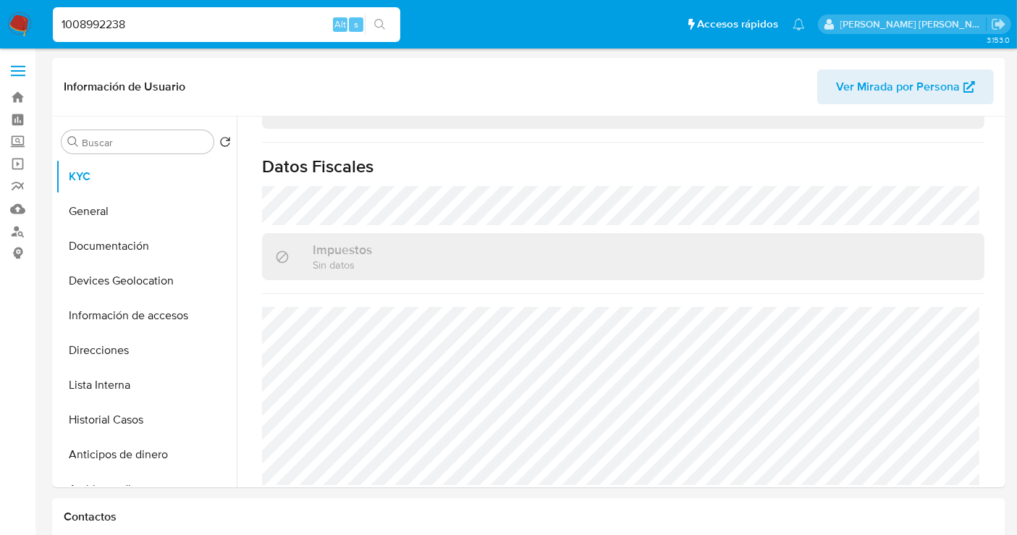
click at [91, 18] on input "1008992238" at bounding box center [226, 24] width 347 height 19
paste input "718113067"
type input "718113067"
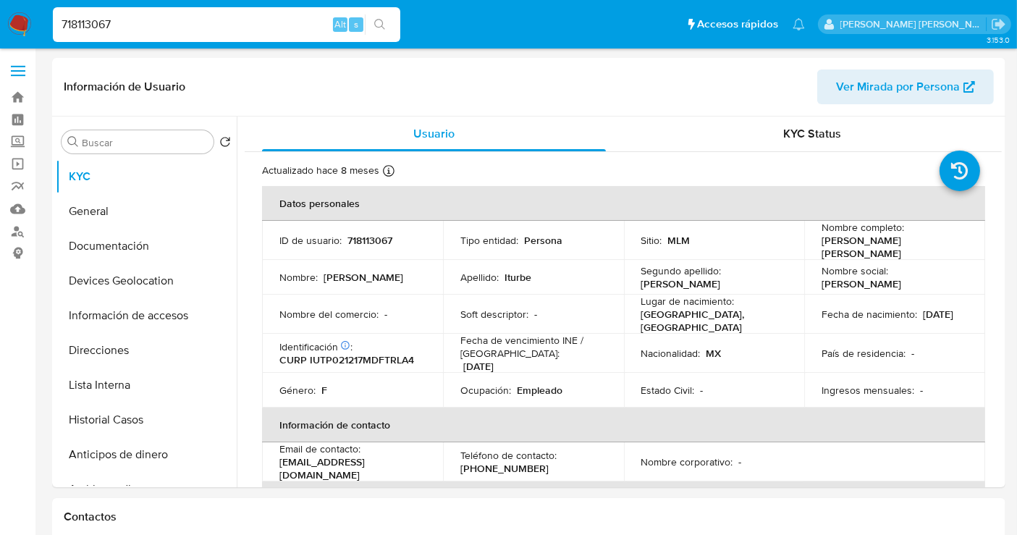
select select "10"
click at [116, 423] on button "Historial Casos" at bounding box center [140, 419] width 169 height 35
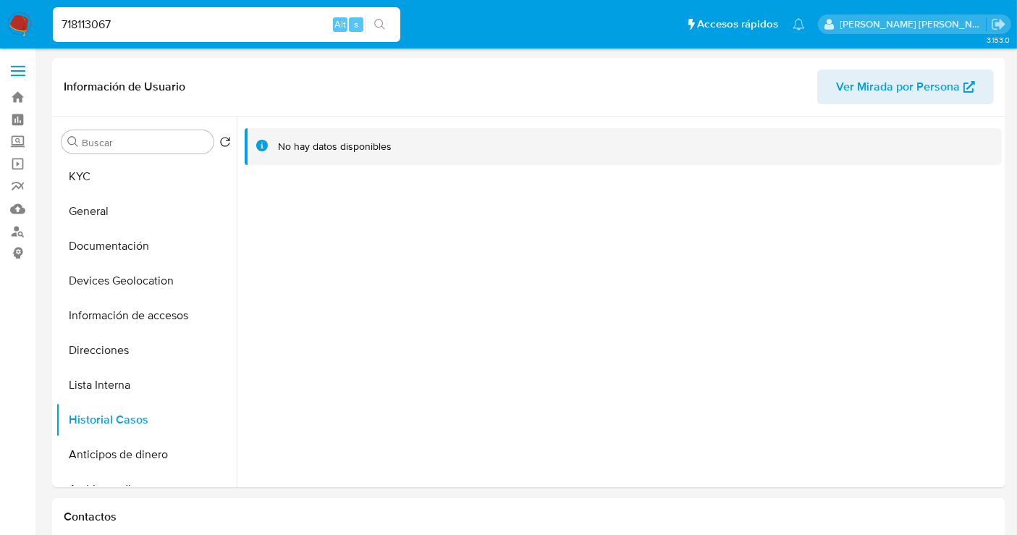
click at [216, 31] on input "718113067" at bounding box center [226, 24] width 347 height 19
paste input "1008992238"
type input "1008992238"
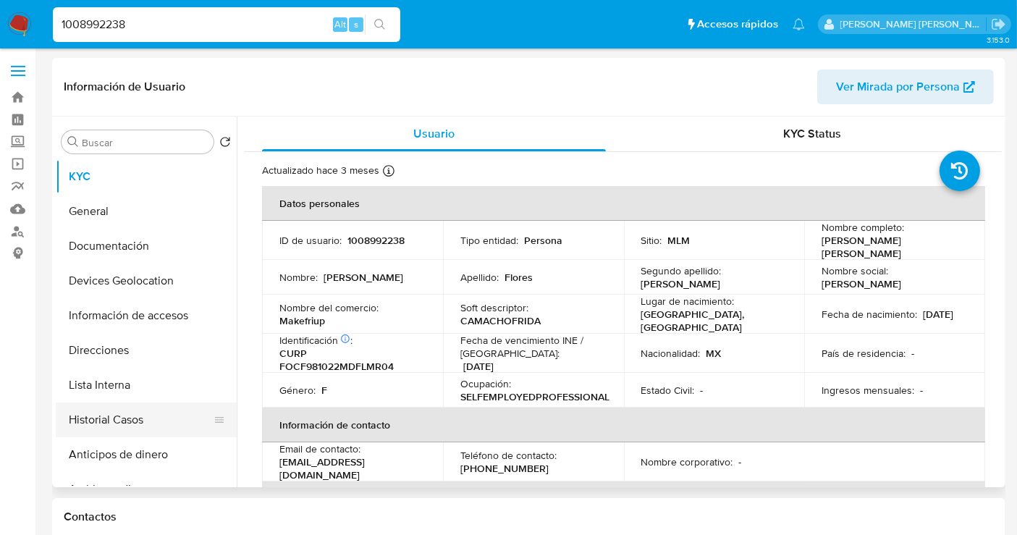
click at [105, 415] on button "Historial Casos" at bounding box center [140, 419] width 169 height 35
select select "10"
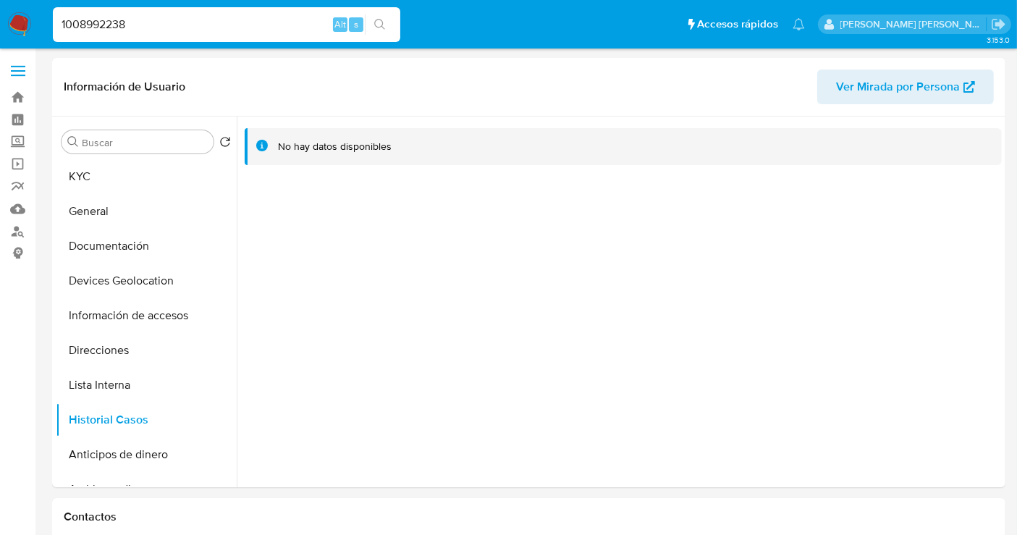
click at [116, 27] on input "1008992238" at bounding box center [226, 24] width 347 height 19
paste input "92385796"
type input "1092385796"
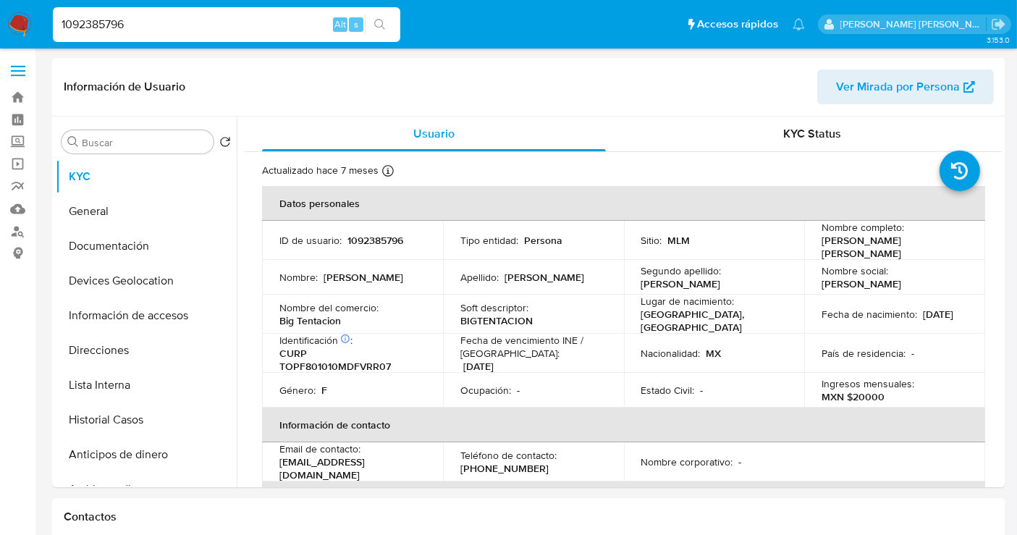
select select "10"
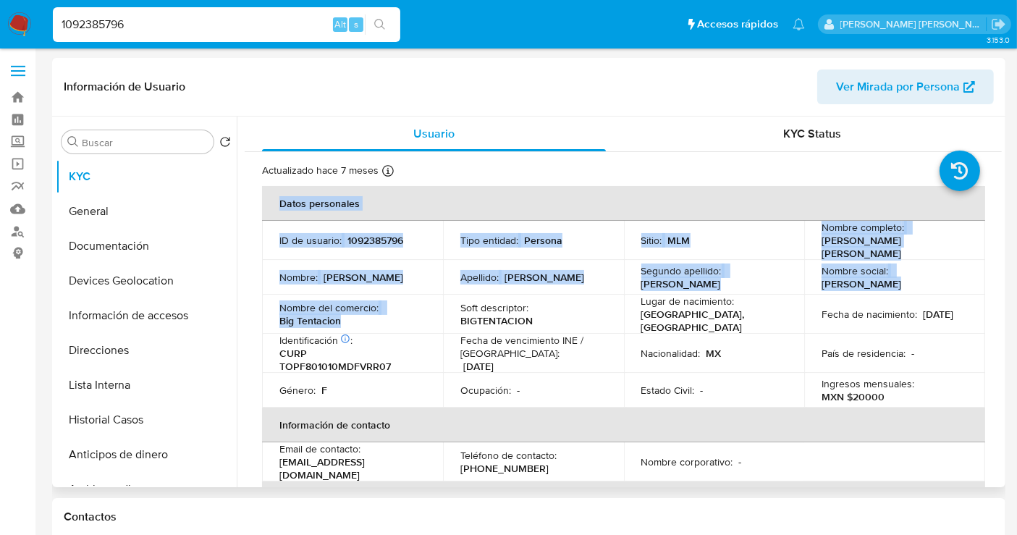
drag, startPoint x: 341, startPoint y: 321, endPoint x: 250, endPoint y: 314, distance: 91.5
click at [322, 320] on p "Big Tentacion" at bounding box center [309, 320] width 61 height 13
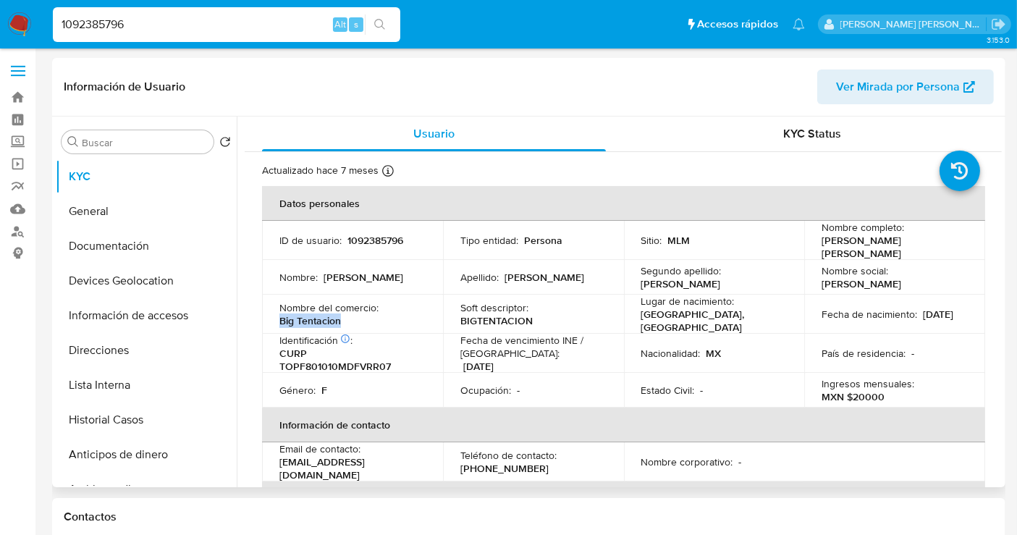
drag, startPoint x: 349, startPoint y: 318, endPoint x: 399, endPoint y: 269, distance: 70.1
click at [273, 321] on td "Nombre del comercio : Big Tentacion" at bounding box center [352, 313] width 181 height 39
copy p "Big Tentacion"
click at [116, 425] on button "Historial Casos" at bounding box center [140, 419] width 169 height 35
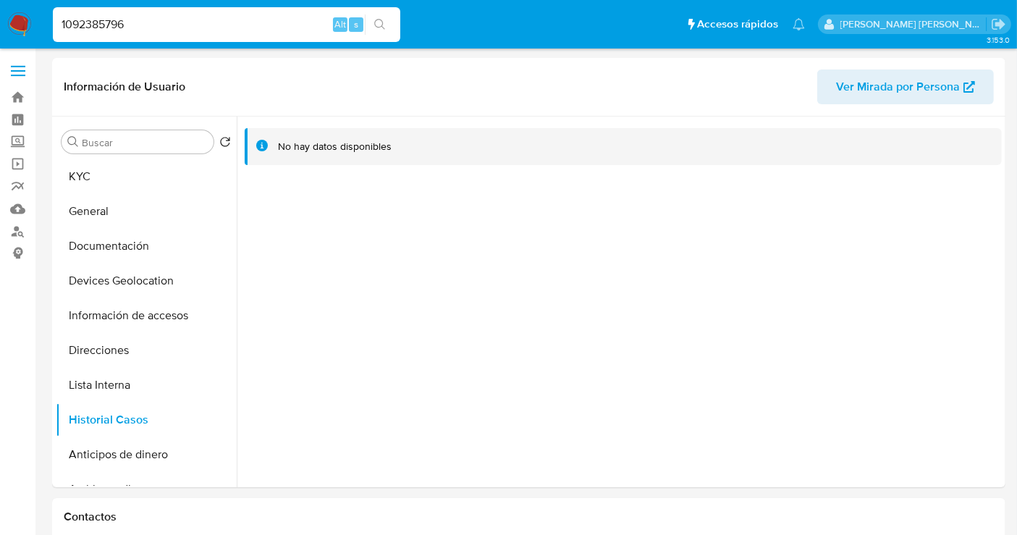
click at [83, 34] on div "1092385796 Alt s" at bounding box center [226, 24] width 347 height 35
click at [83, 31] on input "1092385796" at bounding box center [226, 24] width 347 height 19
paste input "321378787"
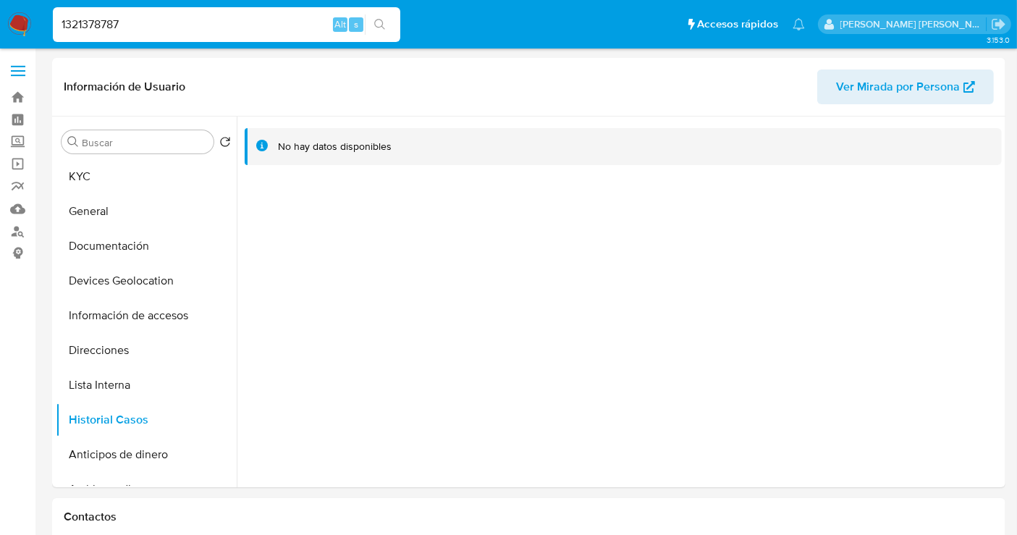
type input "1321378787"
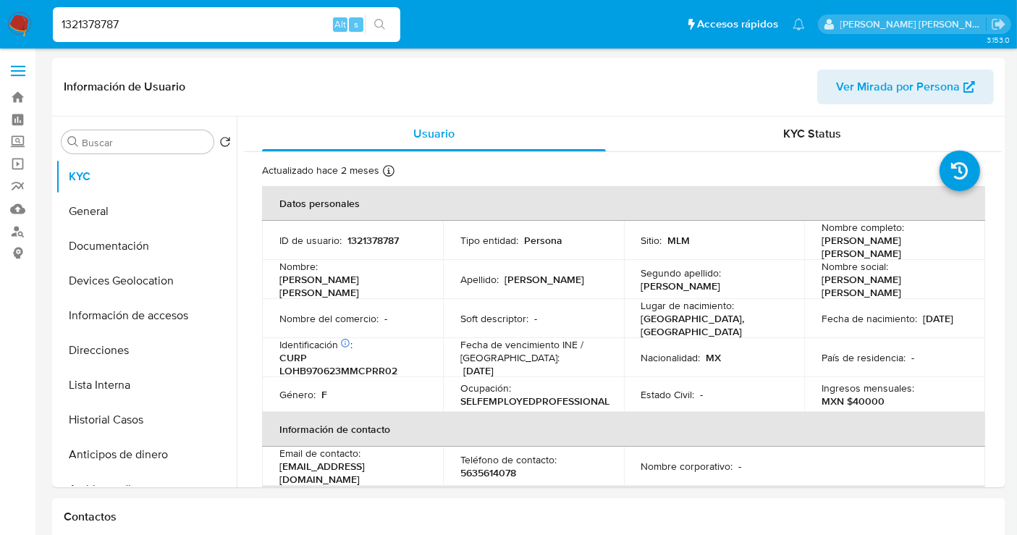
select select "10"
click at [103, 414] on button "Historial Casos" at bounding box center [140, 419] width 169 height 35
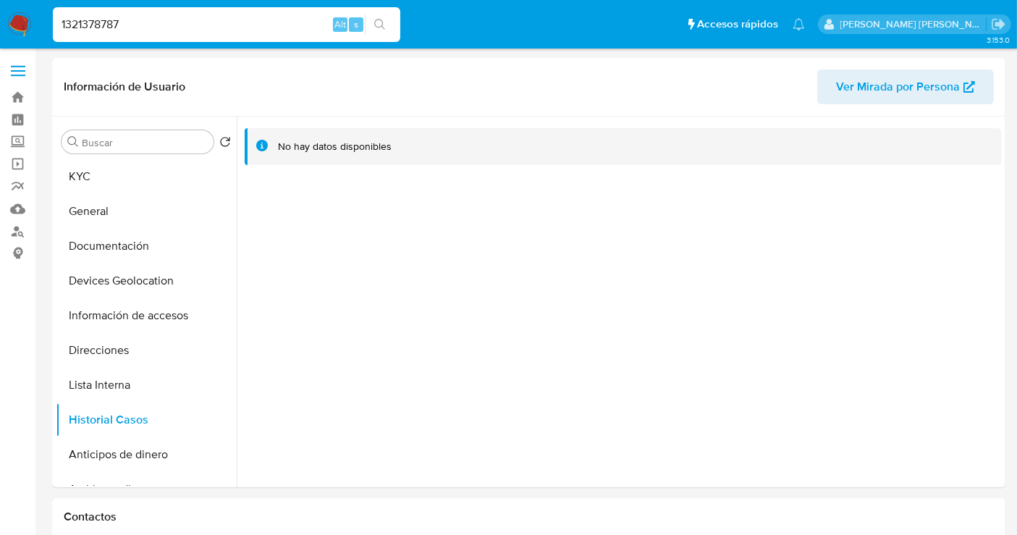
click at [103, 17] on input "1321378787" at bounding box center [226, 24] width 347 height 19
paste input "2403494616"
type input "2403494616"
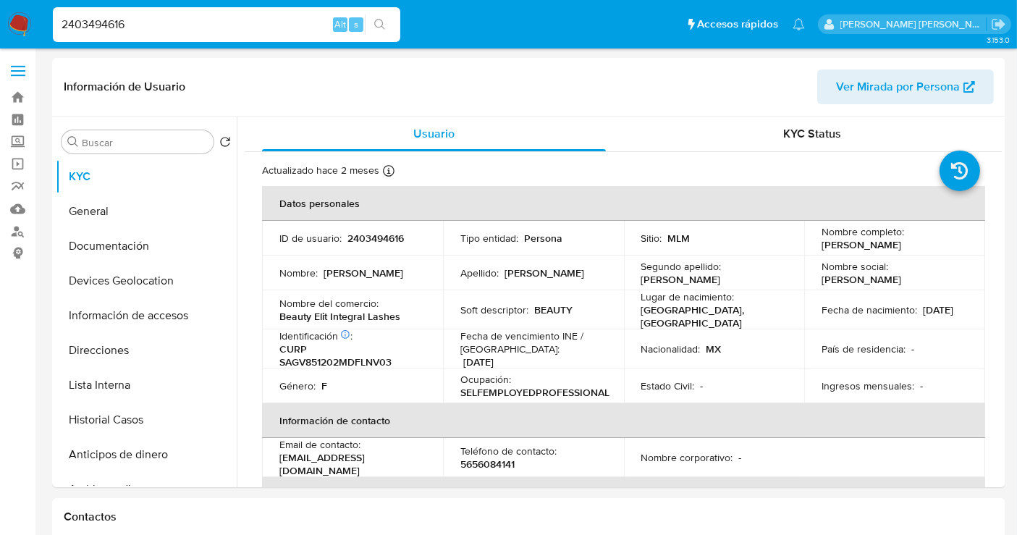
select select "10"
drag, startPoint x: 407, startPoint y: 318, endPoint x: 281, endPoint y: 319, distance: 125.9
click at [281, 319] on div "Nombre del comercio : Beauty Elit Integral Lashes" at bounding box center [352, 310] width 146 height 26
copy p "Beauty Elit Integral Lashes"
click at [122, 417] on button "Historial Casos" at bounding box center [140, 419] width 169 height 35
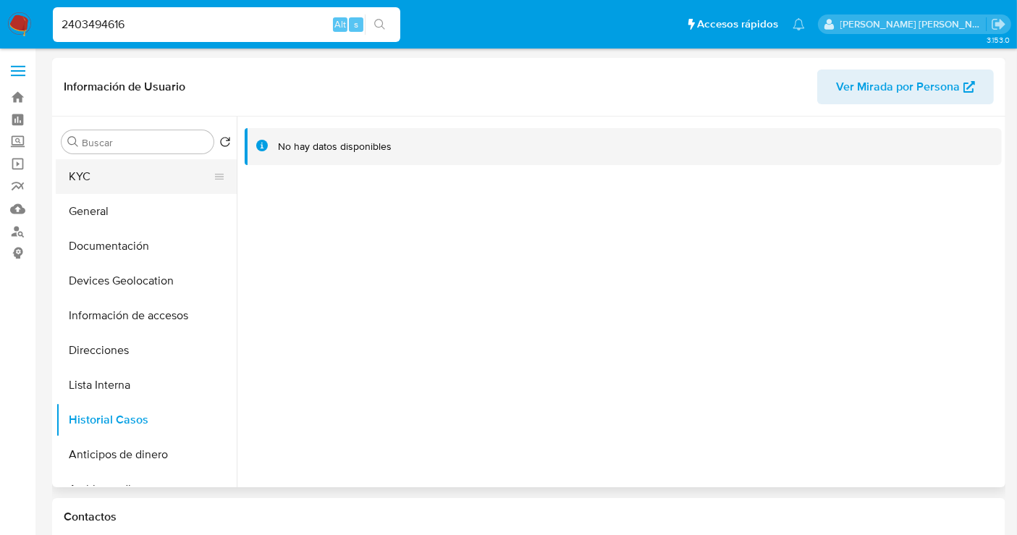
click at [89, 172] on button "KYC" at bounding box center [140, 176] width 169 height 35
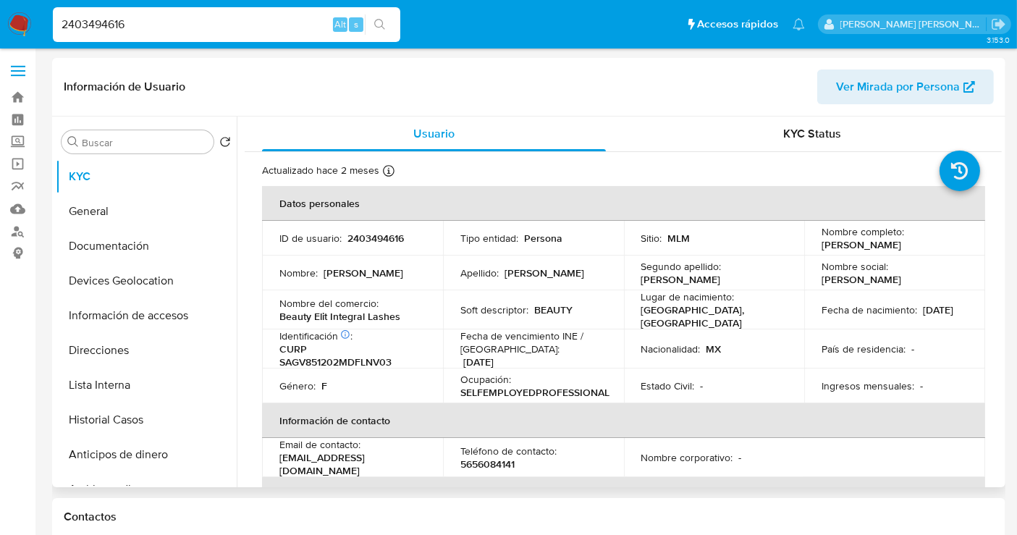
click at [380, 236] on p "2403494616" at bounding box center [375, 238] width 56 height 13
copy p "2403494616"
drag, startPoint x: 943, startPoint y: 241, endPoint x: 817, endPoint y: 244, distance: 125.9
click at [821, 244] on div "Nombre completo : Viviana Salazar Gonzalez" at bounding box center [894, 238] width 146 height 26
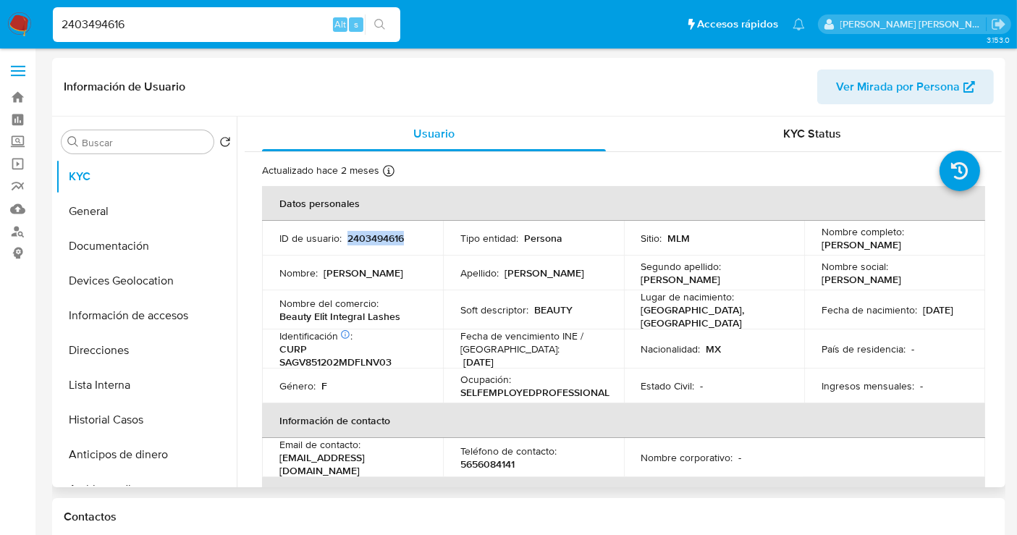
copy p "Viviana Salazar Gonzalez"
drag, startPoint x: 412, startPoint y: 318, endPoint x: 270, endPoint y: 315, distance: 142.6
click at [270, 315] on td "Nombre del comercio : Beauty Elit Integral Lashes" at bounding box center [352, 309] width 181 height 39
copy p "Beauty Elit Integral Lashes"
click at [104, 20] on input "2403494616" at bounding box center [226, 24] width 347 height 19
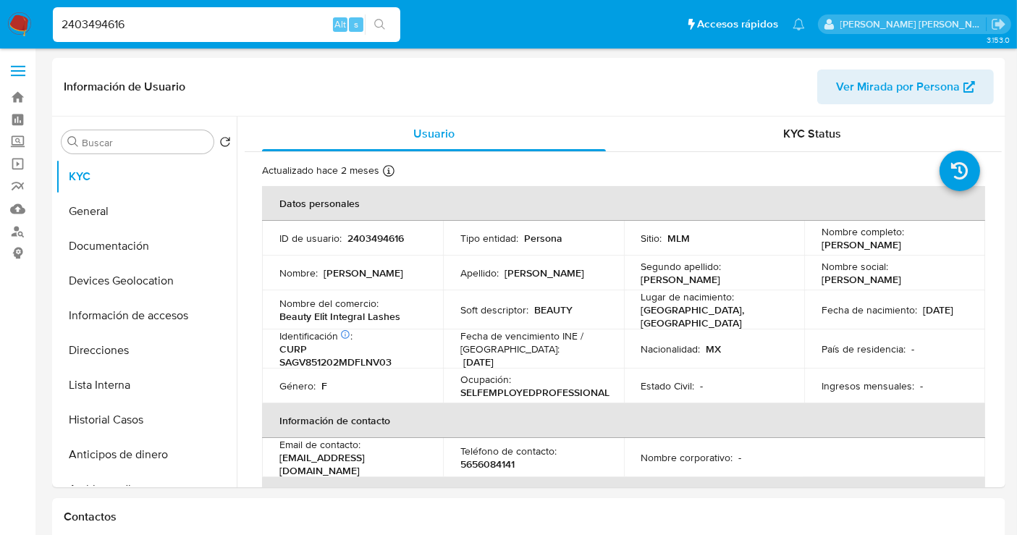
click at [104, 20] on input "2403494616" at bounding box center [226, 24] width 347 height 19
paste input "1045462267"
type input "1045462267"
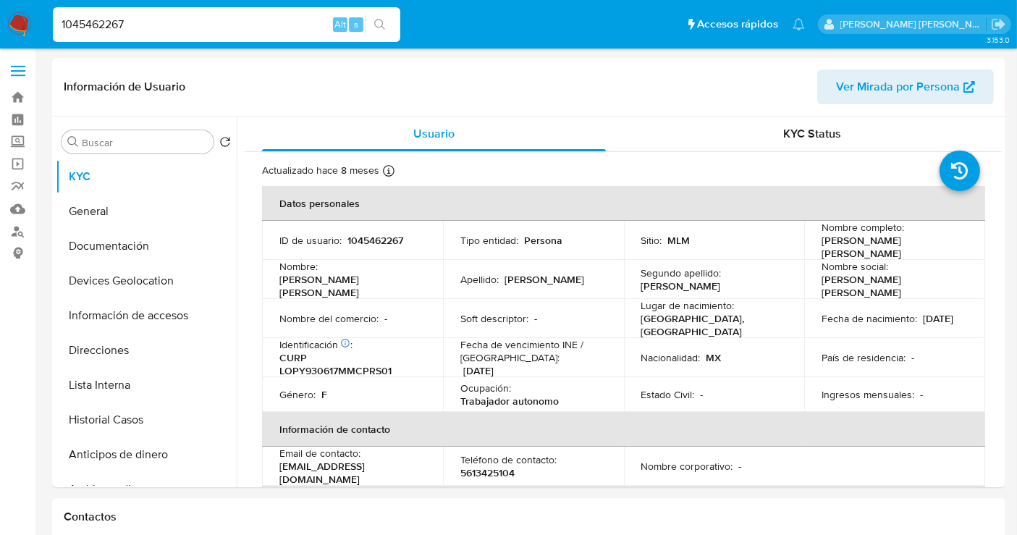
select select "10"
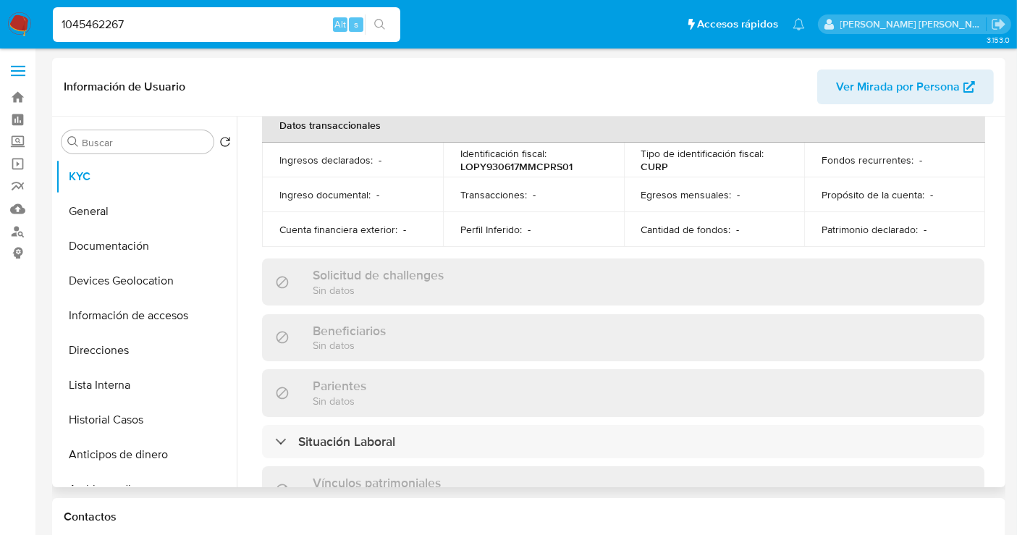
scroll to position [884, 0]
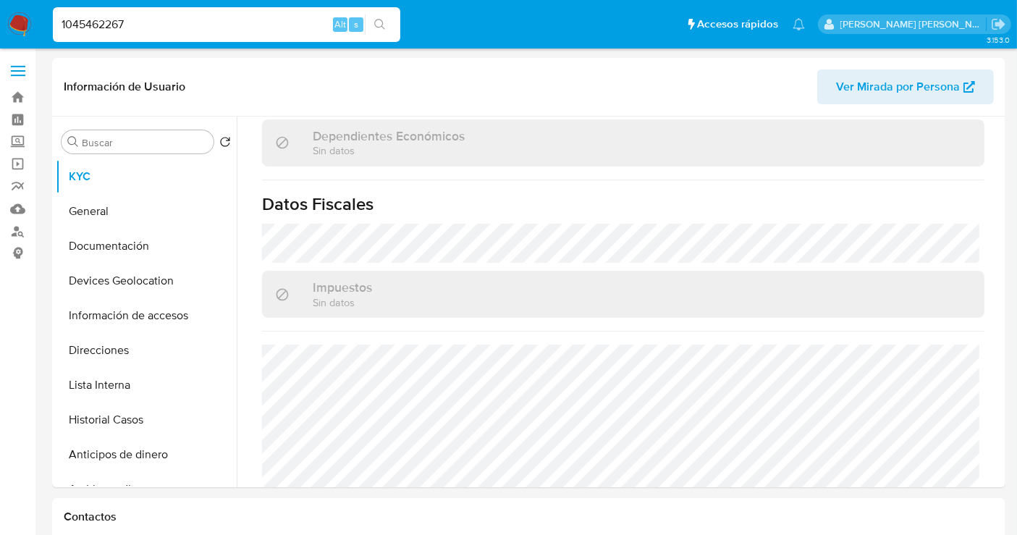
click at [81, 25] on input "1045462267" at bounding box center [226, 24] width 347 height 19
paste input "312882432"
type input "1312882432"
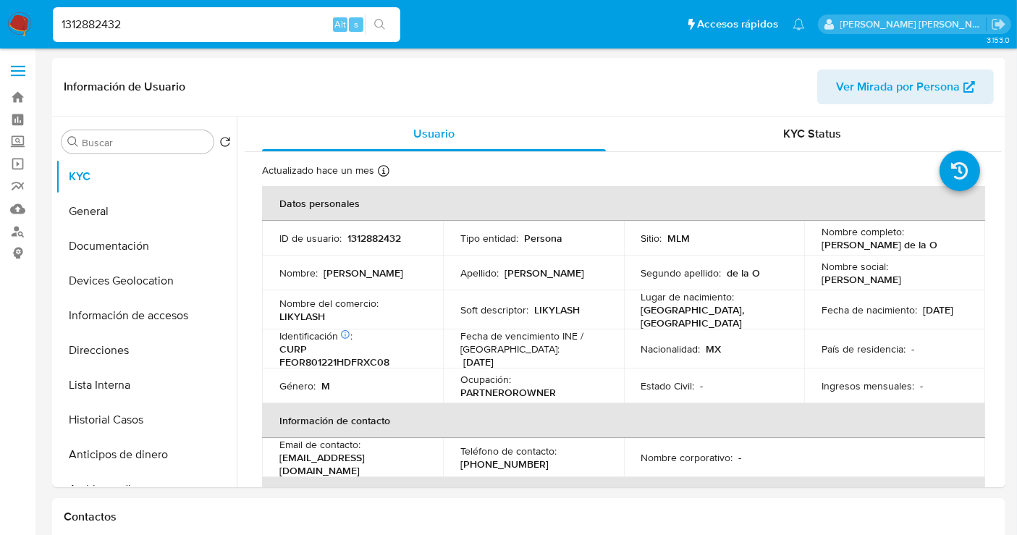
select select "10"
click at [107, 30] on input "1312882432" at bounding box center [226, 24] width 347 height 19
paste input "863105683"
type input "1863105683"
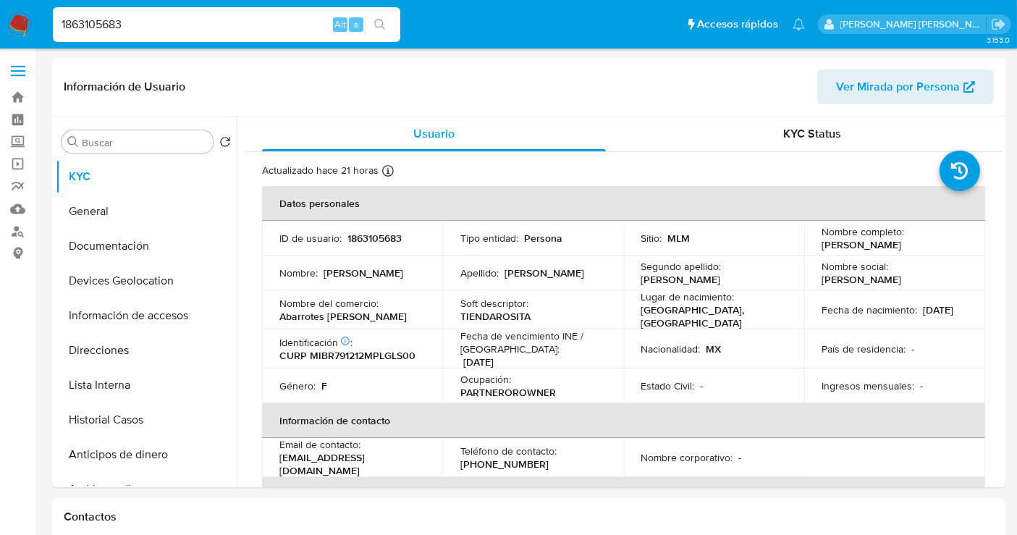
select select "10"
click at [99, 25] on input "1863105683" at bounding box center [226, 24] width 347 height 19
paste input "810439098"
type input "810439098"
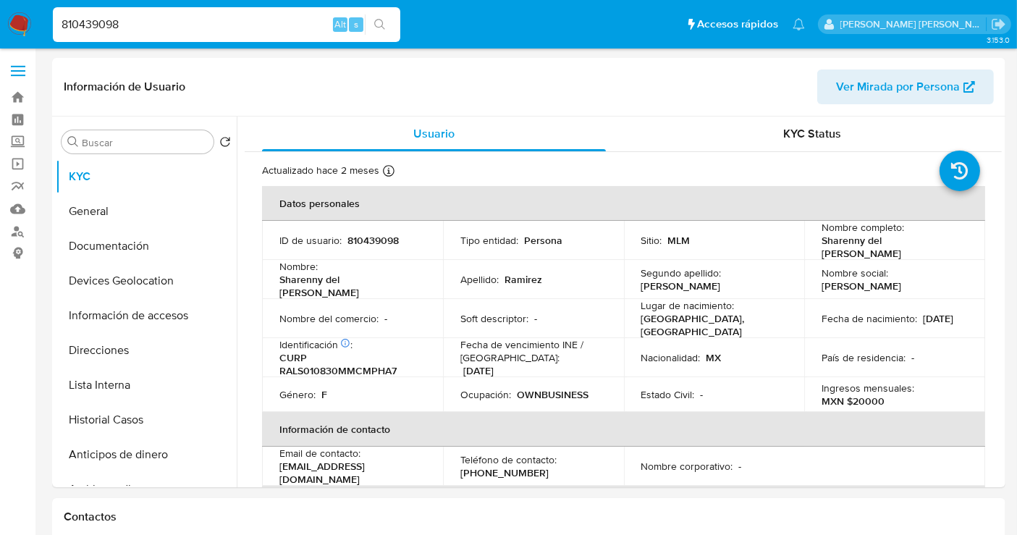
select select "10"
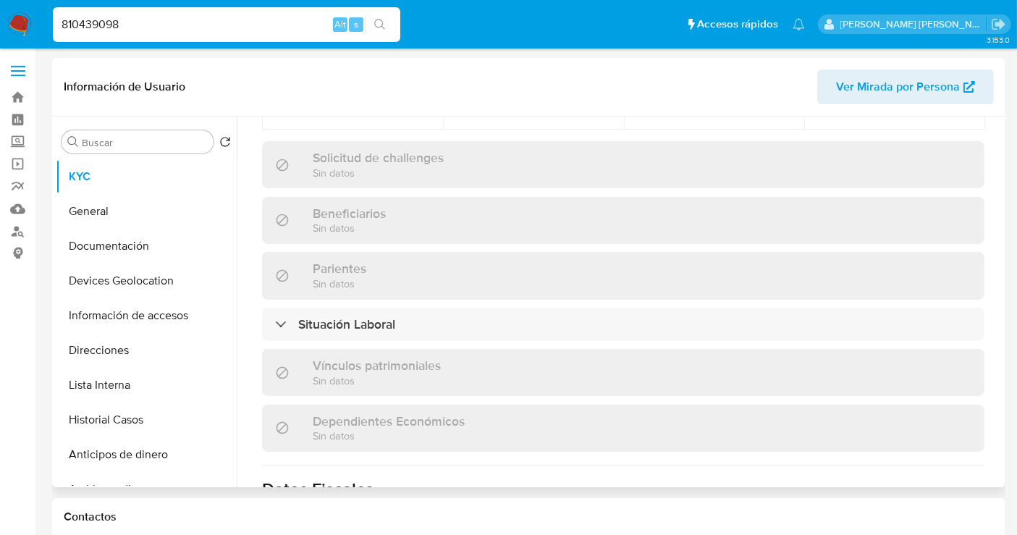
scroll to position [884, 0]
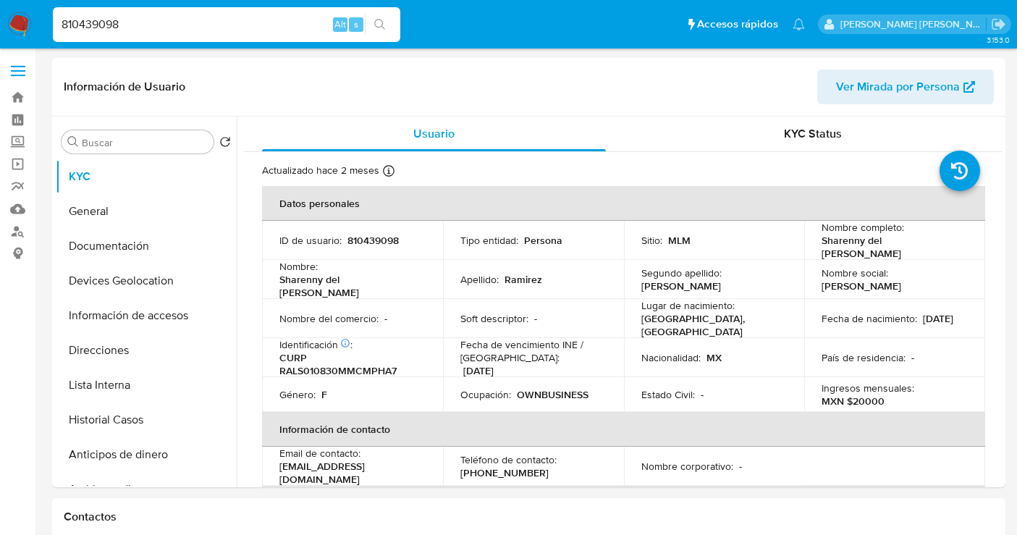
select select "10"
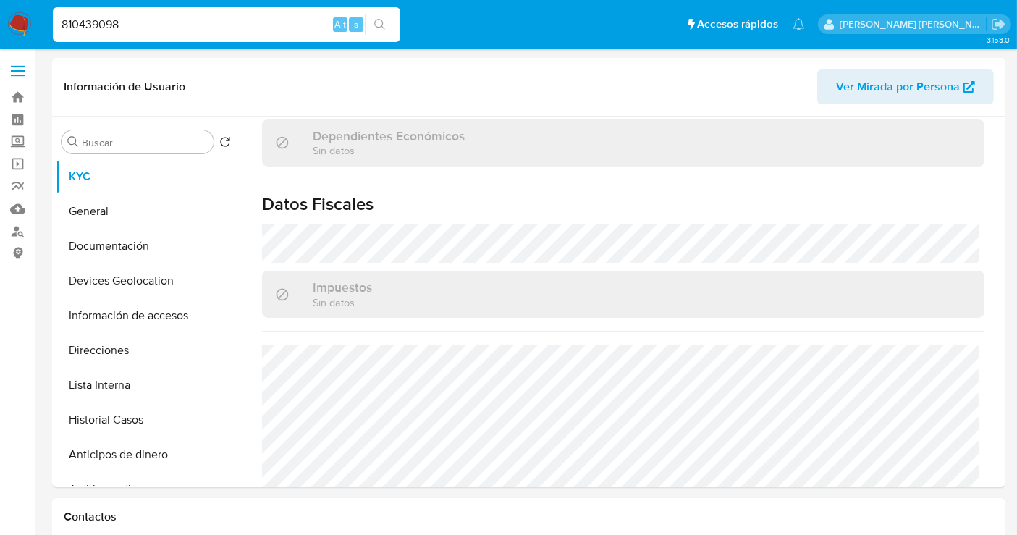
click at [136, 27] on input "810439098" at bounding box center [226, 24] width 347 height 19
paste input "272396316"
type input "272396316"
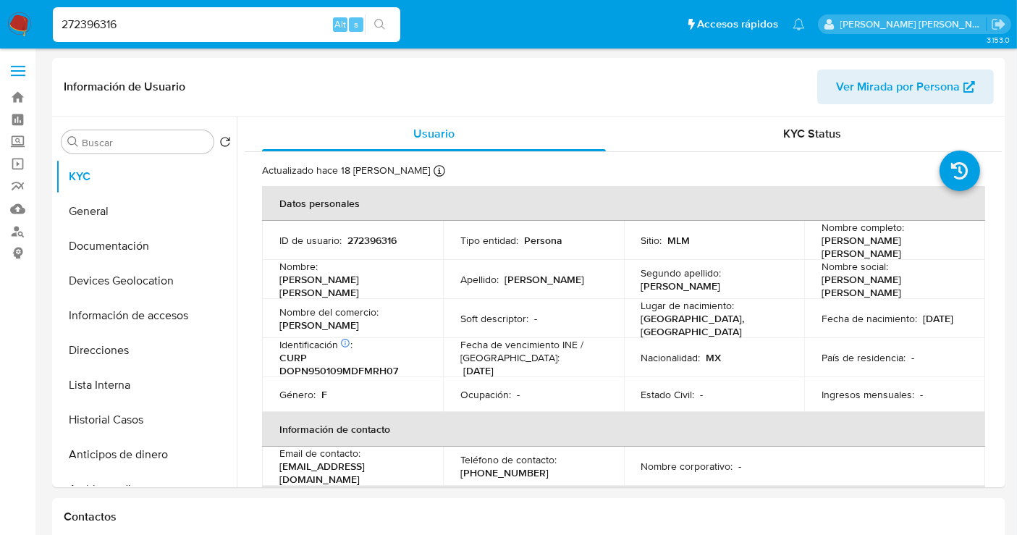
select select "10"
drag, startPoint x: 319, startPoint y: 317, endPoint x: 278, endPoint y: 315, distance: 41.3
click at [278, 315] on td "Nombre del comercio : Jana spa" at bounding box center [352, 318] width 181 height 39
copy p "Jana spa"
click at [361, 242] on p "272396316" at bounding box center [371, 240] width 49 height 13
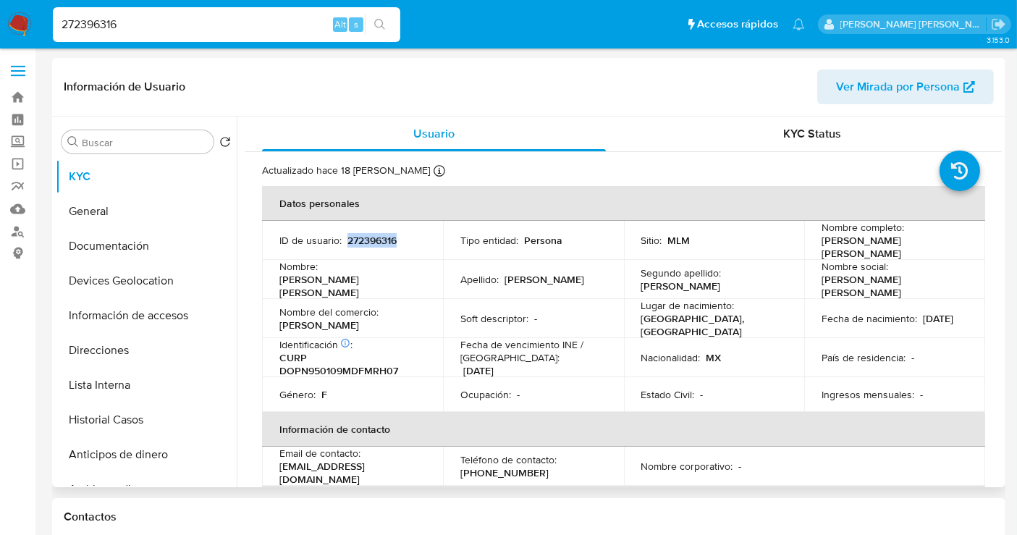
click at [361, 242] on p "272396316" at bounding box center [371, 240] width 49 height 13
copy p "272396316"
drag, startPoint x: 852, startPoint y: 252, endPoint x: 817, endPoint y: 239, distance: 37.8
click at [821, 239] on p "Nahomi Alejandra Dominguez Perez" at bounding box center [891, 247] width 140 height 26
copy p "Nahomi Alejandra Dominguez Perez"
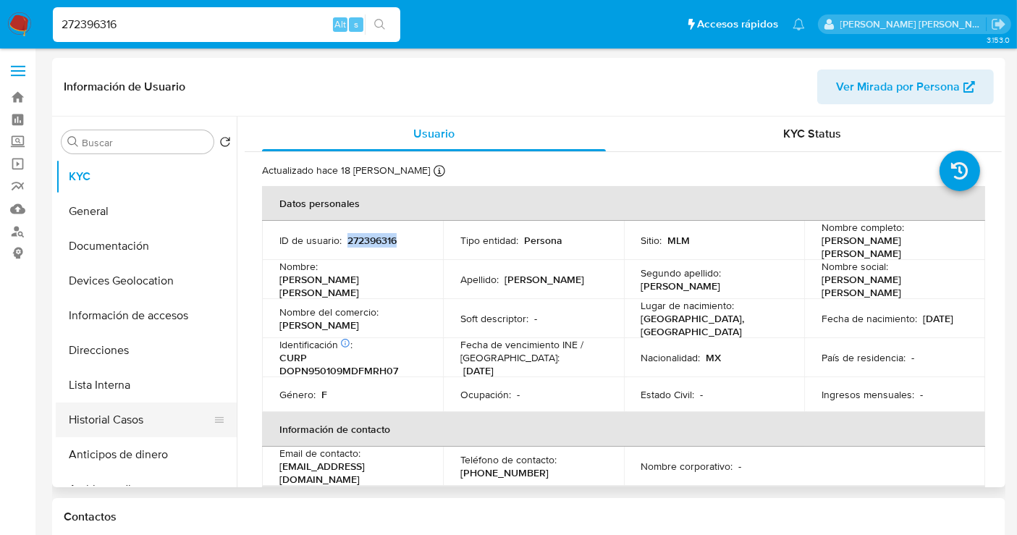
click at [107, 428] on button "Historial Casos" at bounding box center [140, 419] width 169 height 35
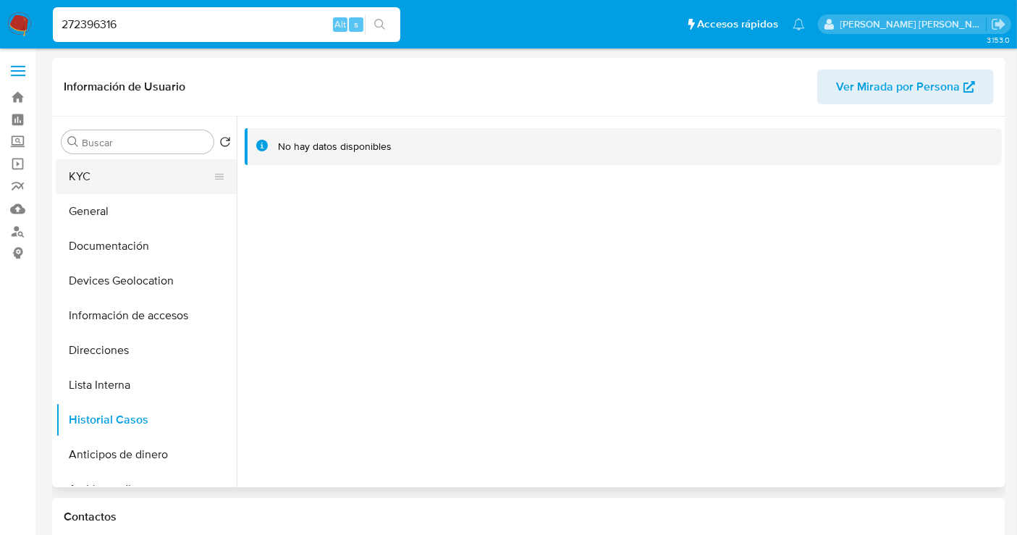
click at [109, 184] on button "KYC" at bounding box center [140, 176] width 169 height 35
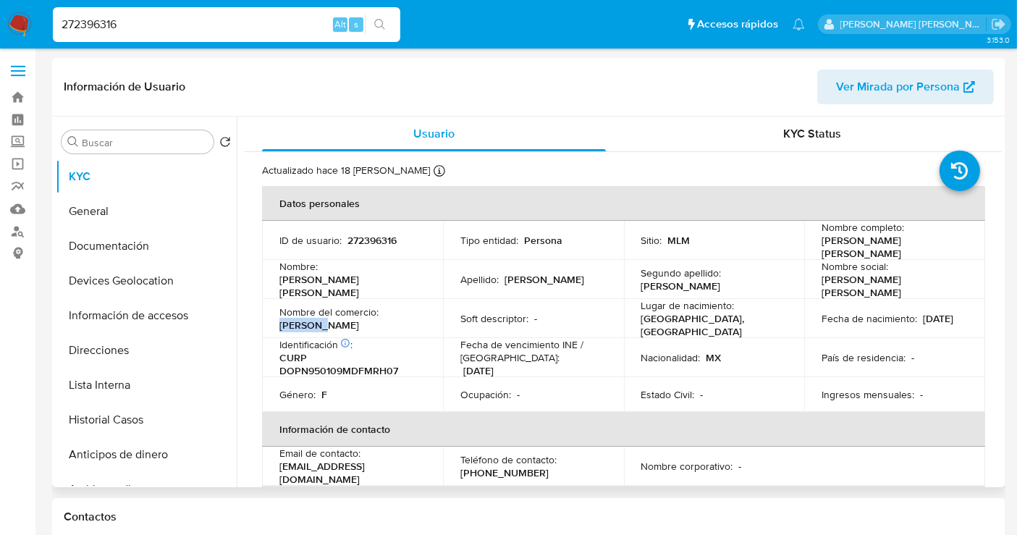
drag, startPoint x: 322, startPoint y: 321, endPoint x: 278, endPoint y: 320, distance: 44.1
click at [278, 320] on td "Nombre del comercio : Jana spa" at bounding box center [352, 318] width 181 height 39
copy p "Jana spa"
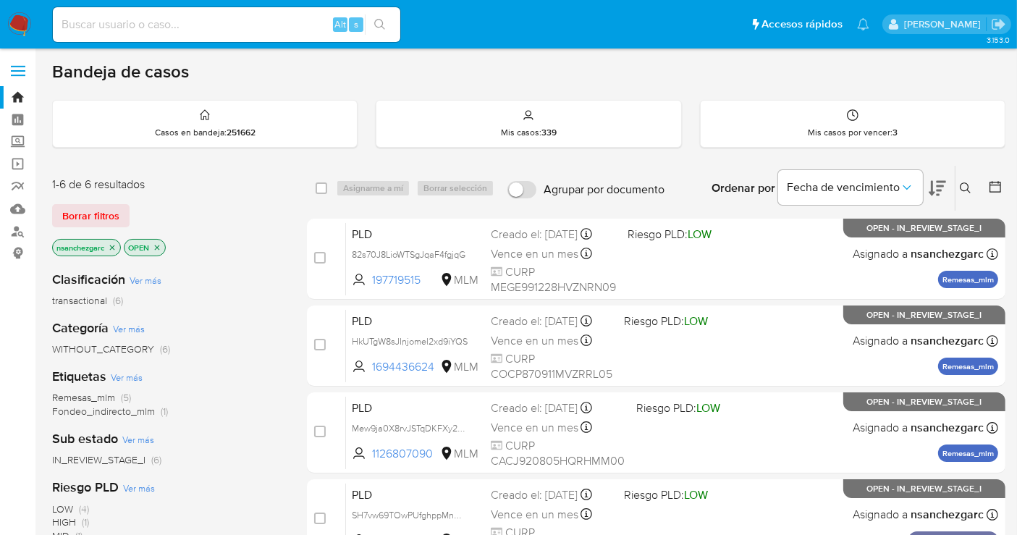
click at [953, 187] on div "Ordenar por Fecha de vencimiento" at bounding box center [827, 188] width 255 height 45
click at [963, 189] on icon at bounding box center [965, 188] width 12 height 12
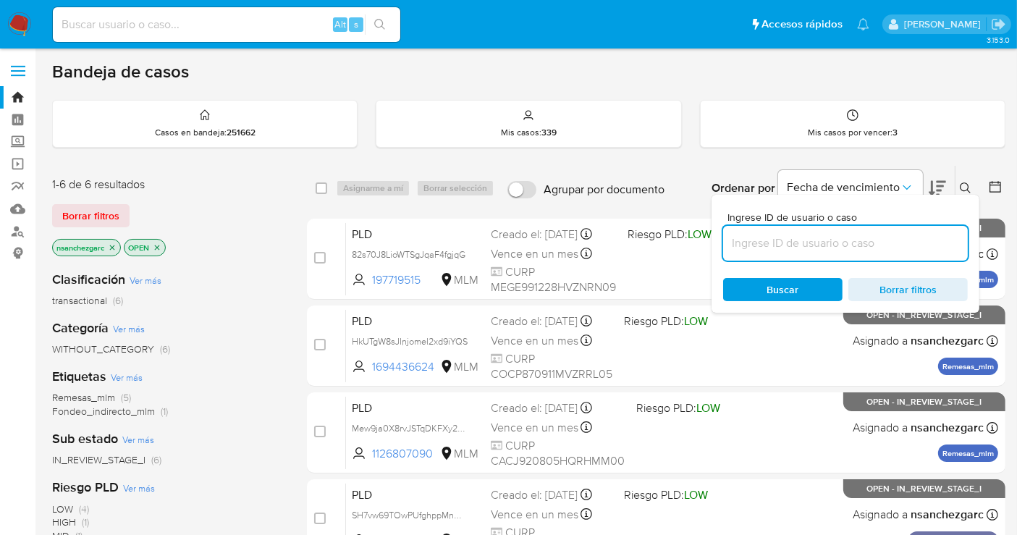
click at [810, 247] on input at bounding box center [845, 243] width 245 height 19
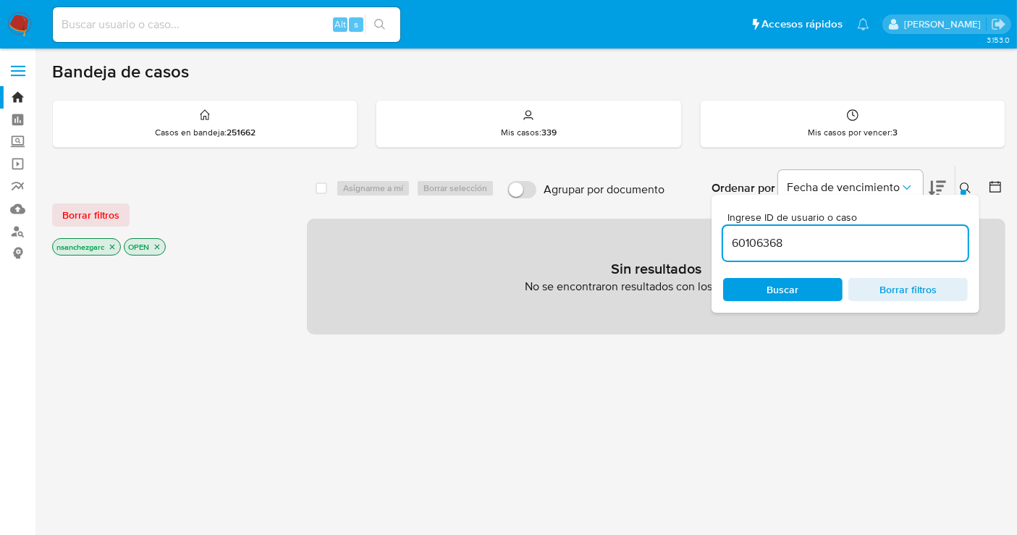
click at [795, 247] on input "60106368" at bounding box center [845, 243] width 245 height 19
type input "60106368"
click at [110, 247] on icon "close-filter" at bounding box center [112, 246] width 9 height 9
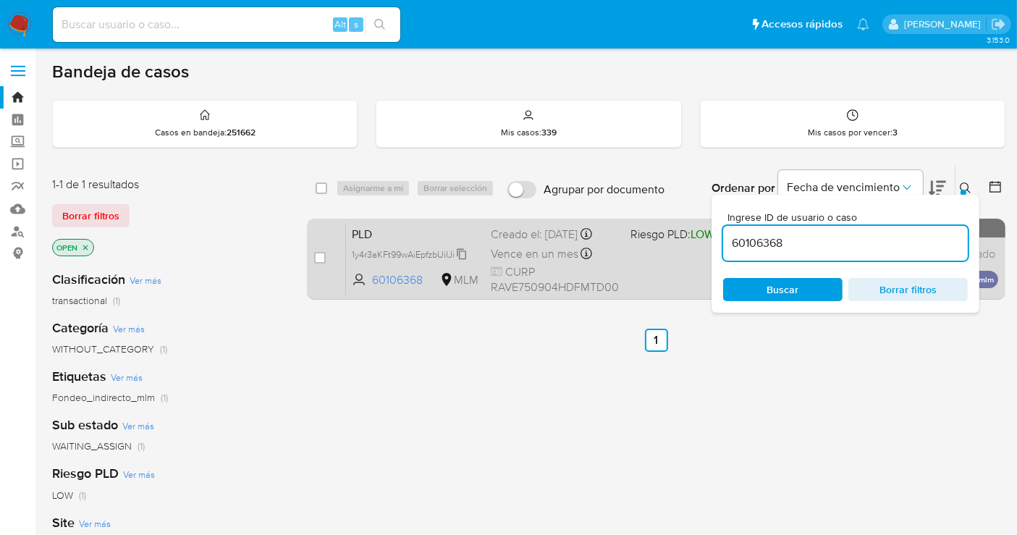
click at [461, 251] on icon at bounding box center [462, 254] width 12 height 12
click at [322, 255] on input "checkbox" at bounding box center [320, 258] width 12 height 12
checkbox input "true"
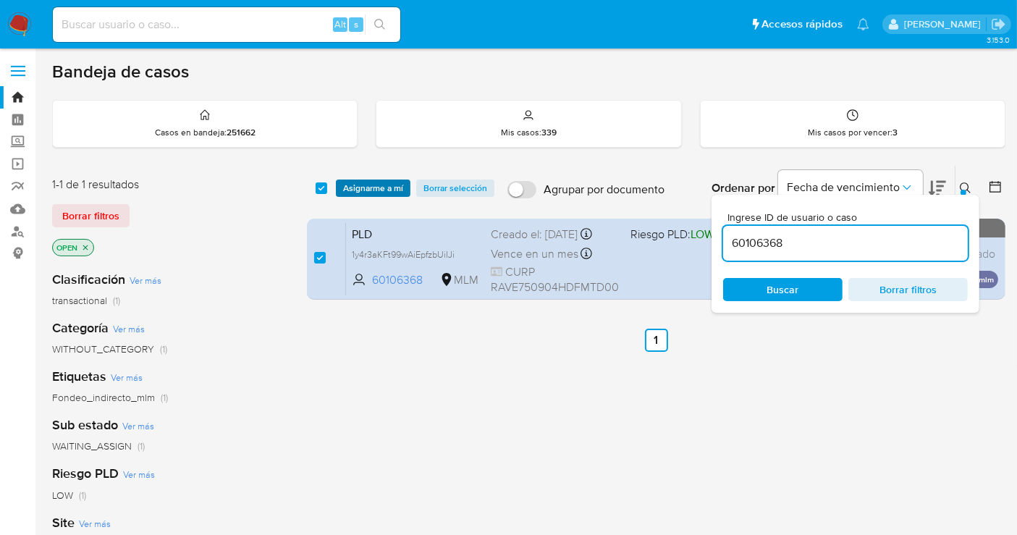
click at [366, 189] on span "Asignarme a mí" at bounding box center [373, 188] width 60 height 14
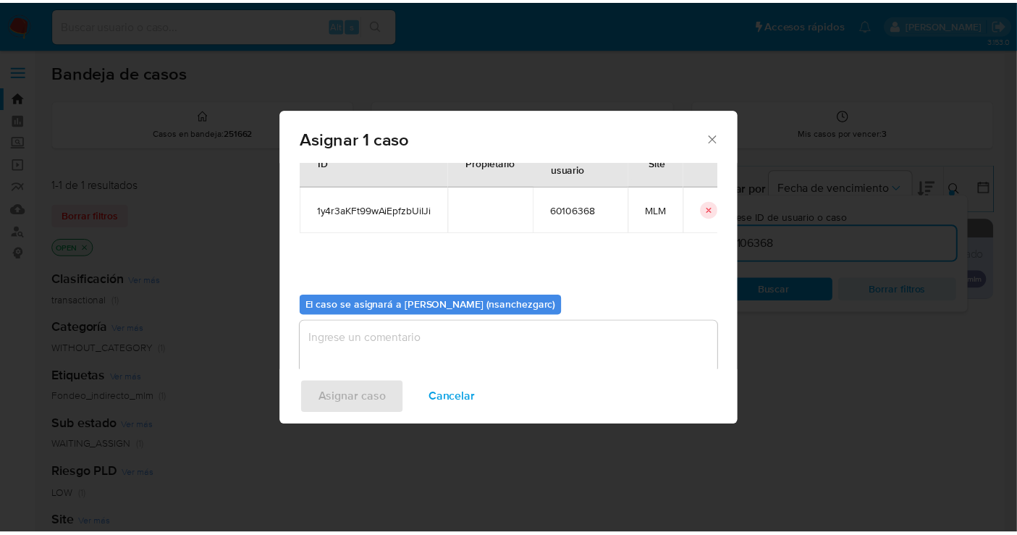
scroll to position [74, 0]
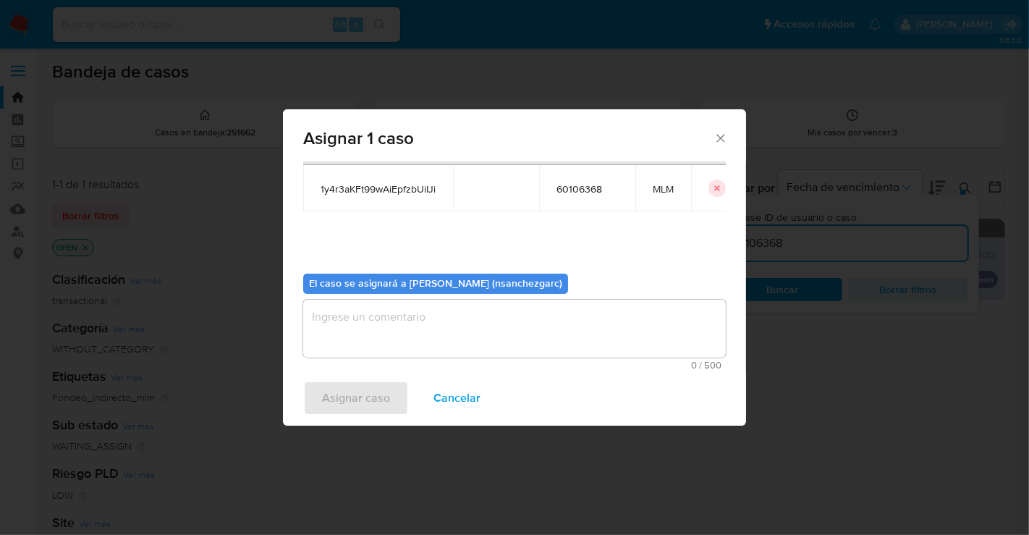
click at [341, 321] on textarea "assign-modal" at bounding box center [514, 329] width 423 height 58
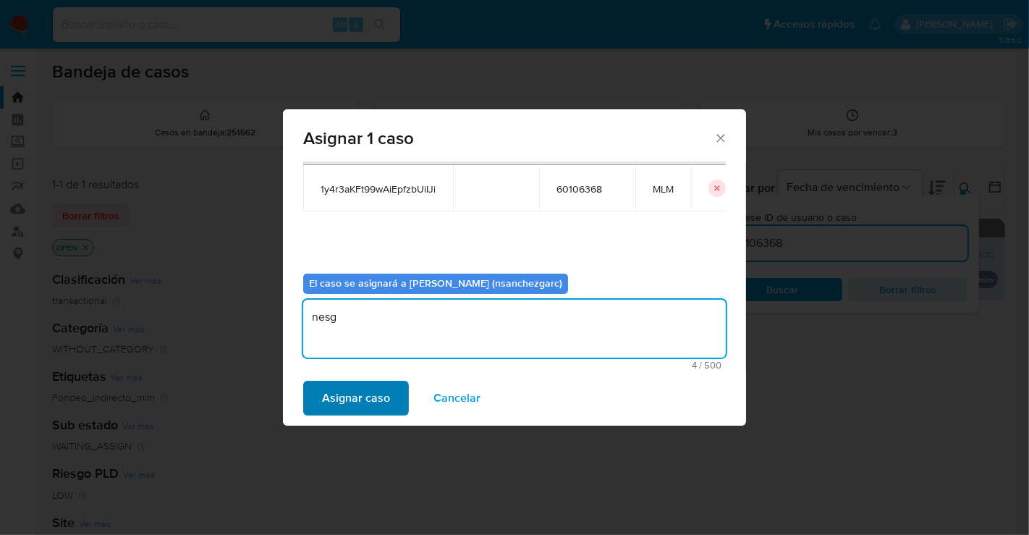
type textarea "nesg"
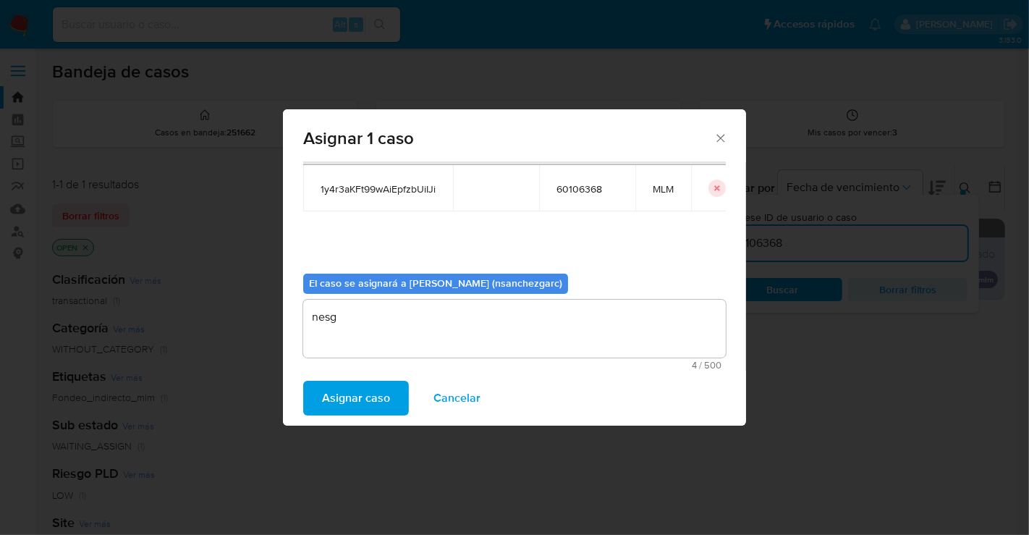
click at [371, 403] on span "Asignar caso" at bounding box center [356, 398] width 68 height 32
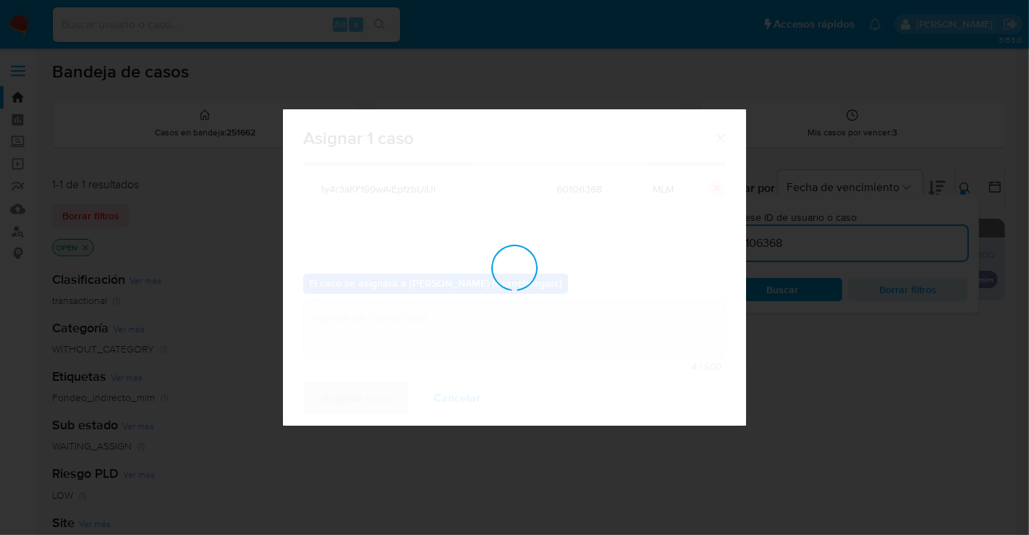
checkbox input "false"
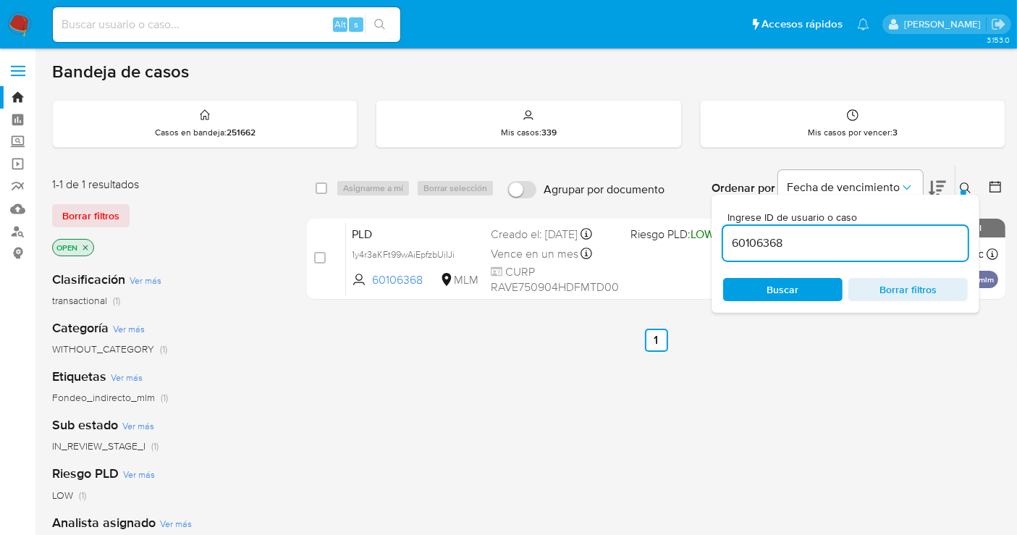
click at [964, 192] on div at bounding box center [963, 193] width 6 height 6
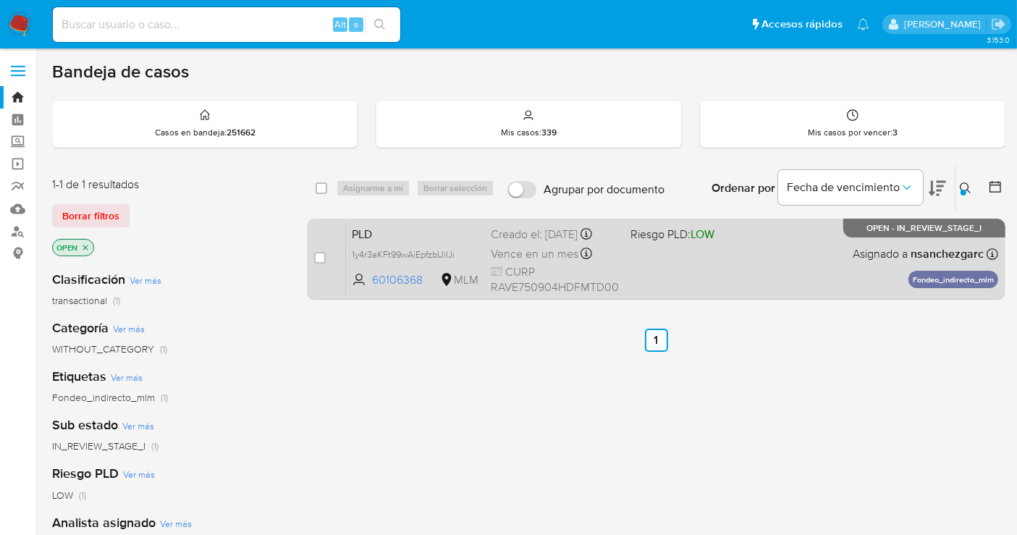
click at [523, 259] on span "Vence en un mes" at bounding box center [535, 254] width 88 height 16
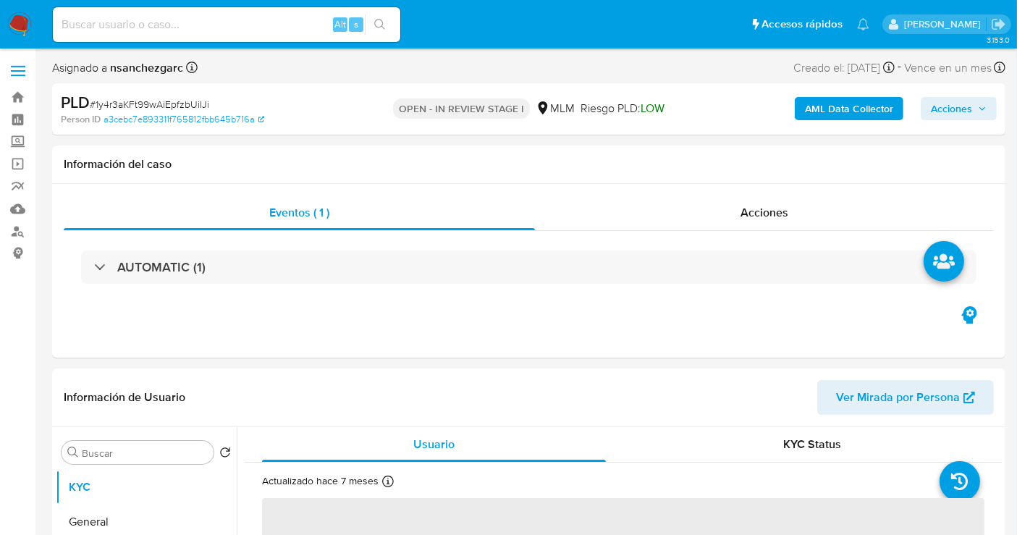
select select "10"
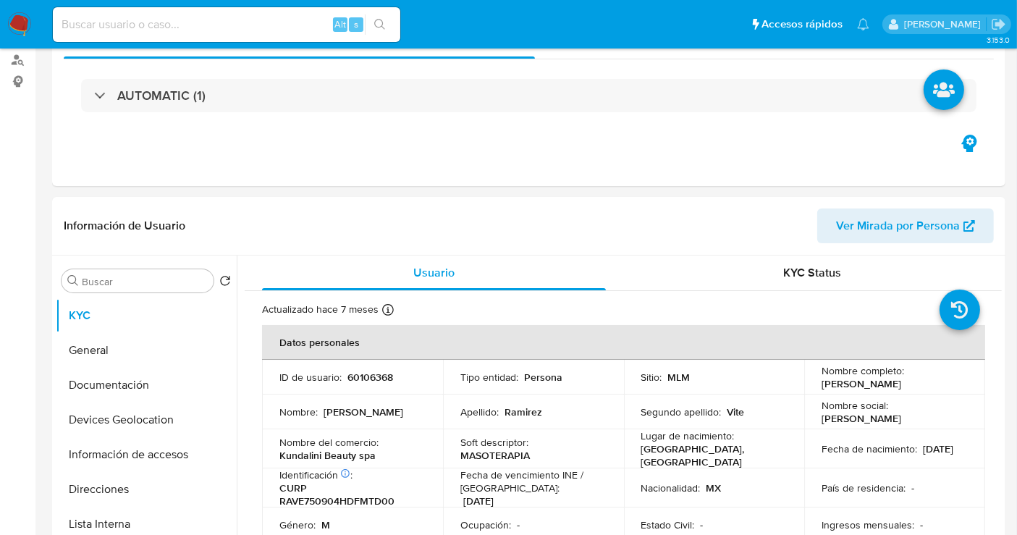
scroll to position [321, 0]
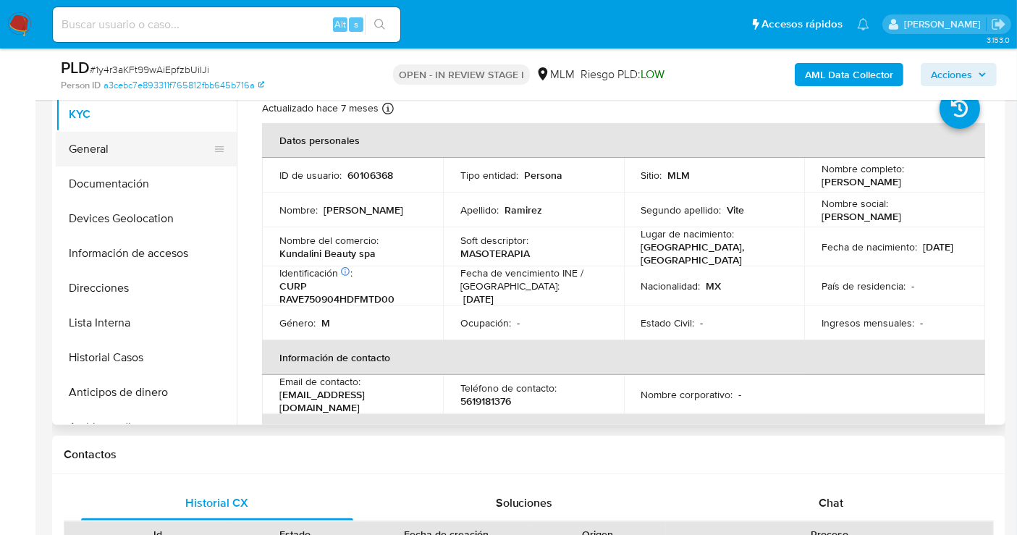
click at [75, 144] on button "General" at bounding box center [140, 149] width 169 height 35
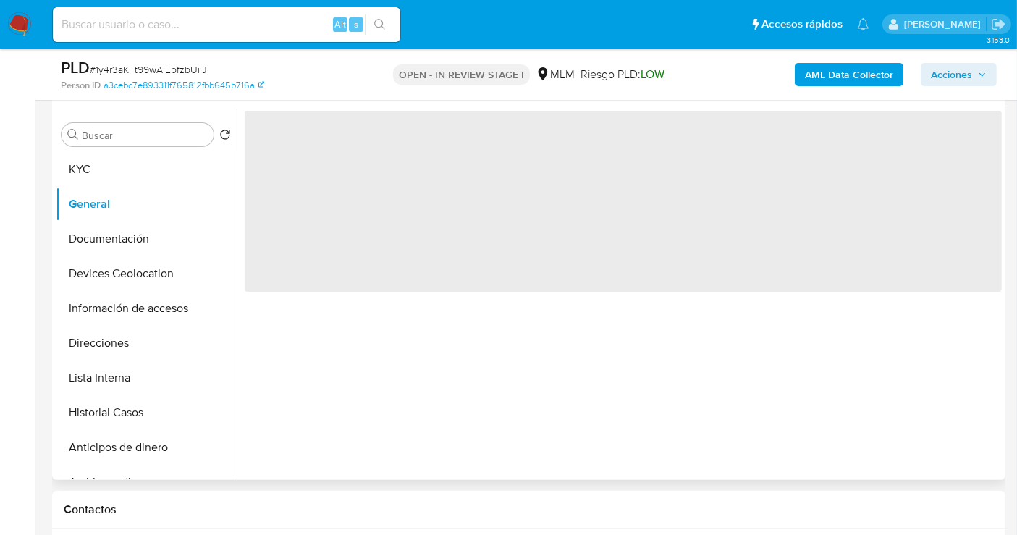
scroll to position [241, 0]
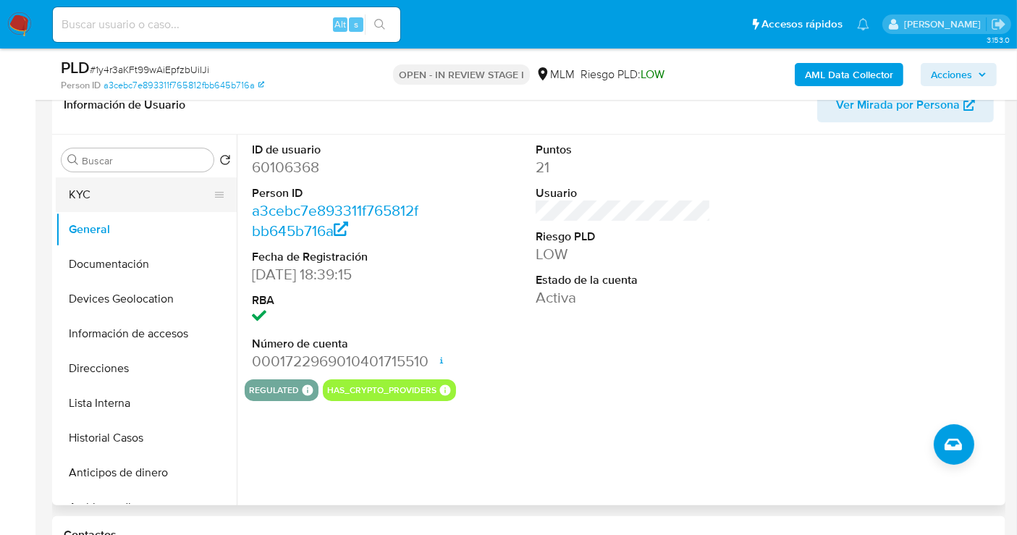
click at [93, 187] on button "KYC" at bounding box center [140, 194] width 169 height 35
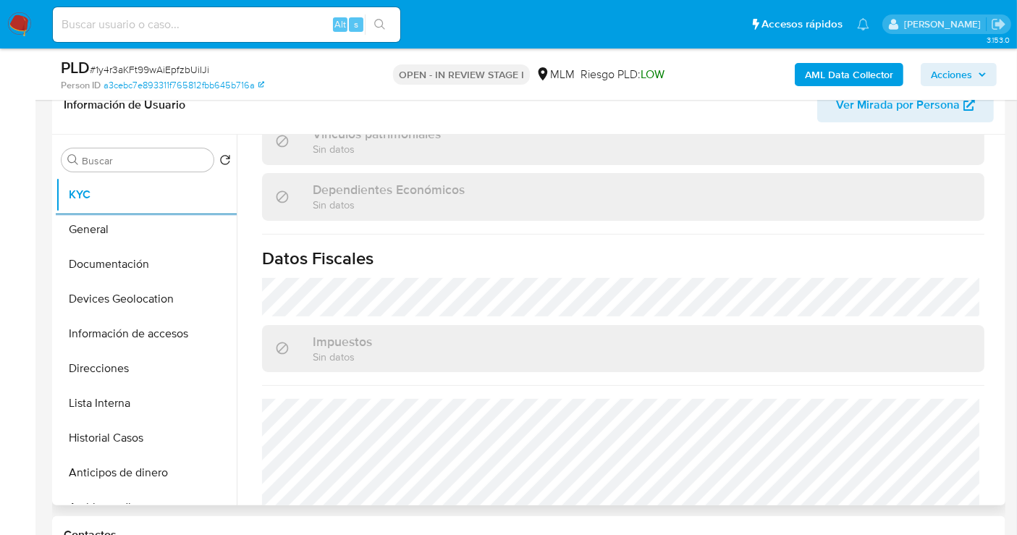
scroll to position [909, 0]
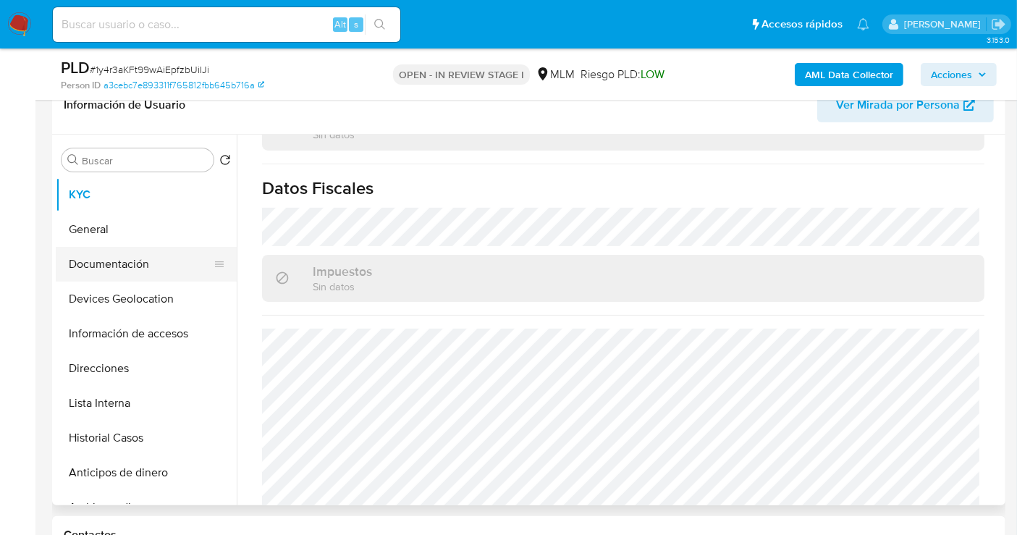
click at [119, 269] on button "Documentación" at bounding box center [140, 264] width 169 height 35
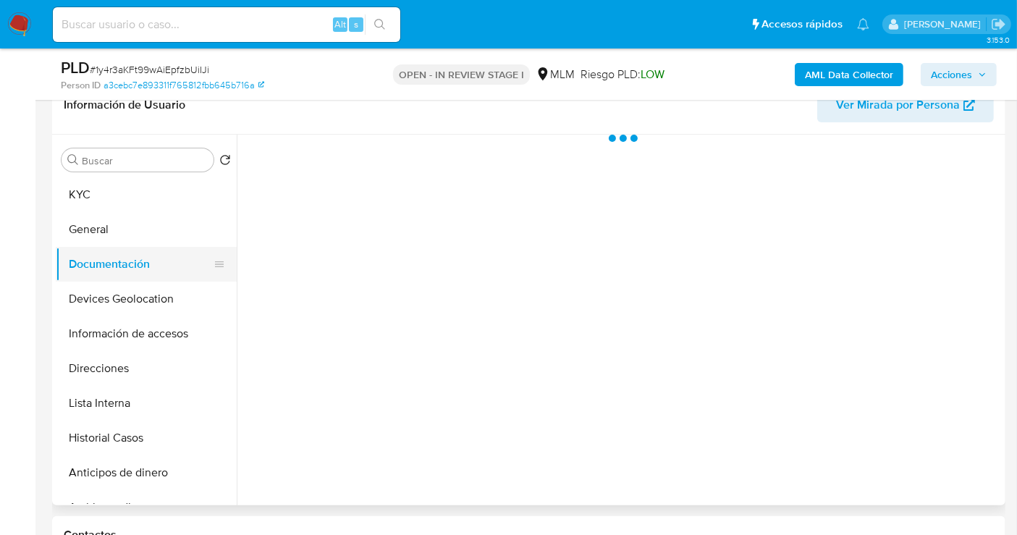
scroll to position [0, 0]
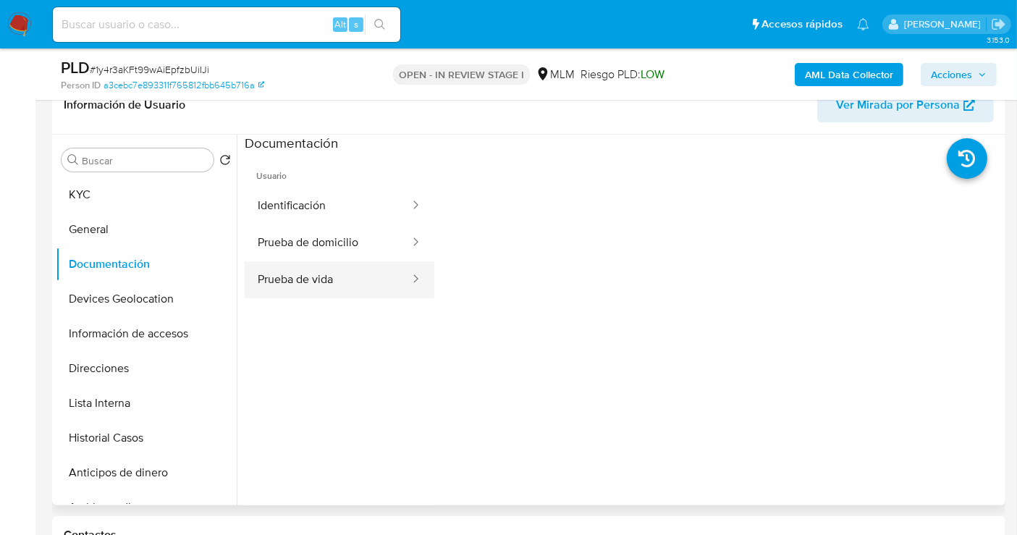
click at [310, 273] on button "Prueba de vida" at bounding box center [328, 279] width 166 height 37
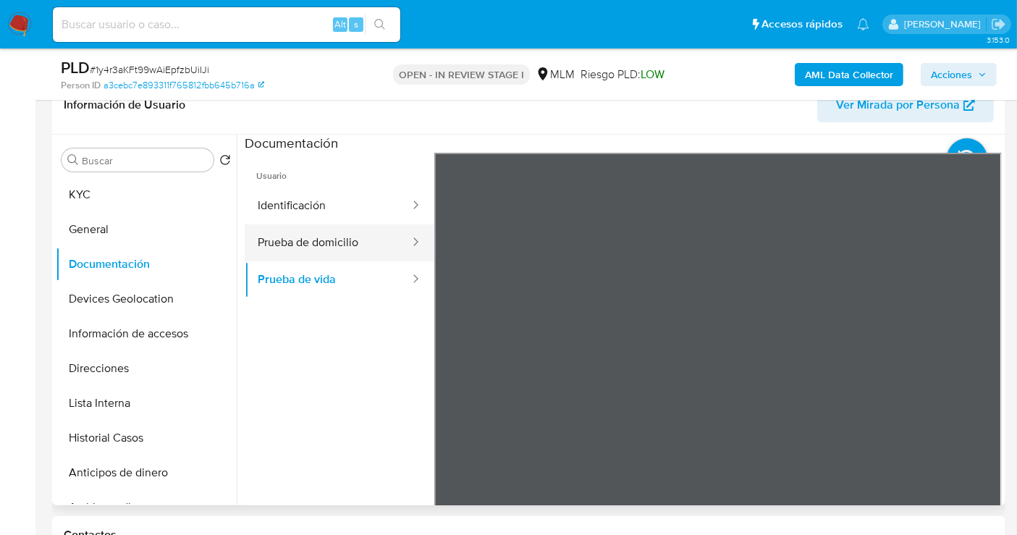
click at [283, 242] on button "Prueba de domicilio" at bounding box center [328, 242] width 166 height 37
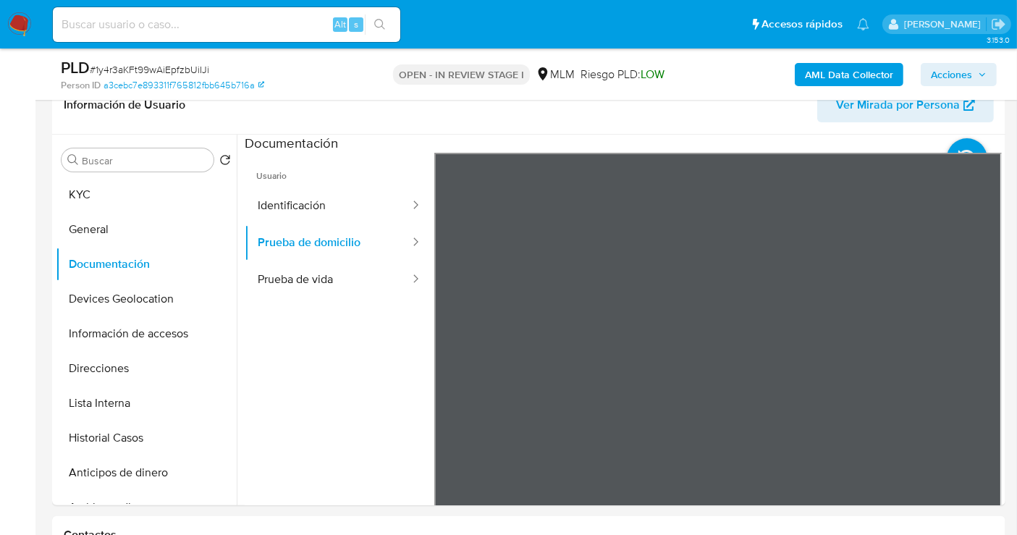
click at [318, 284] on button "Prueba de vida" at bounding box center [328, 279] width 166 height 37
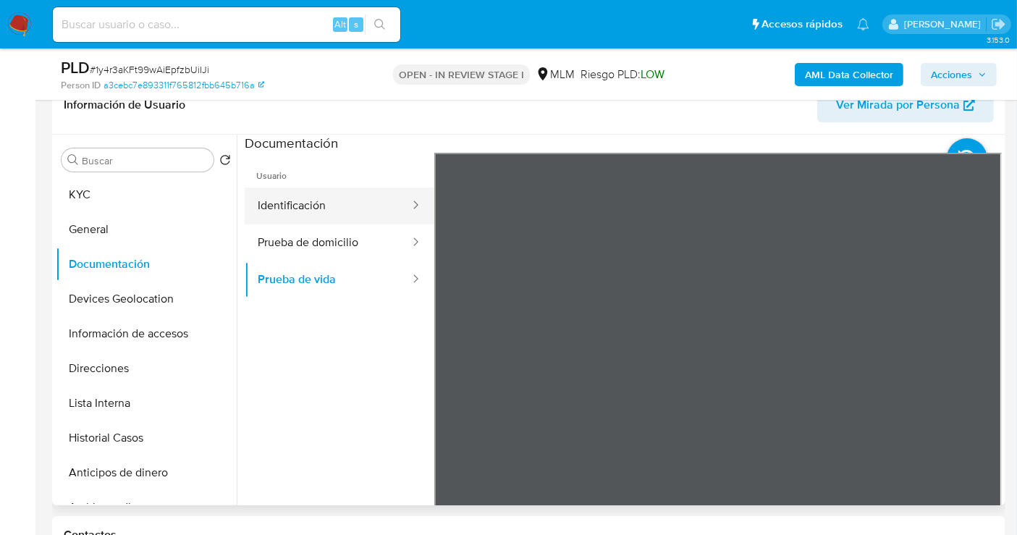
click at [291, 197] on button "Identificación" at bounding box center [328, 205] width 166 height 37
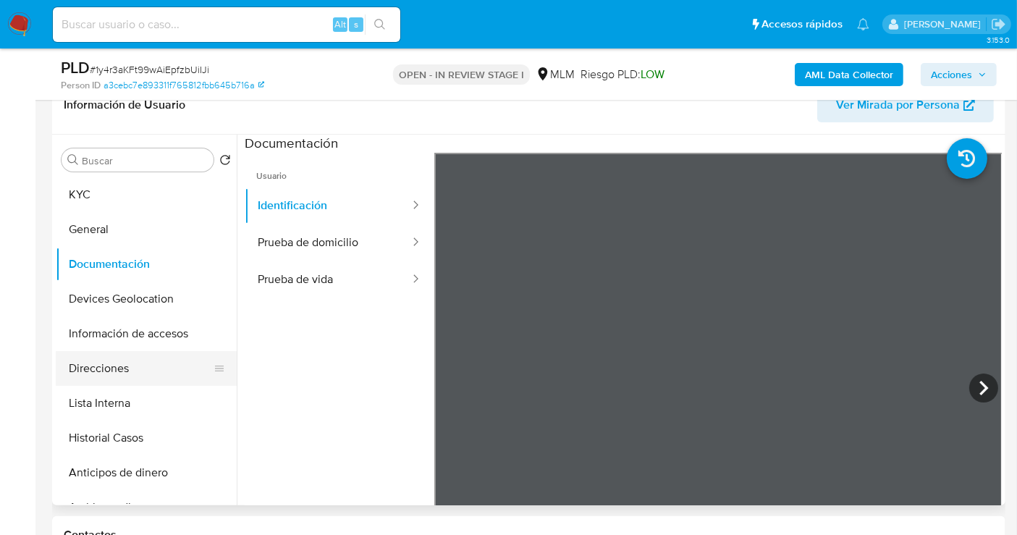
click at [88, 374] on button "Direcciones" at bounding box center [140, 368] width 169 height 35
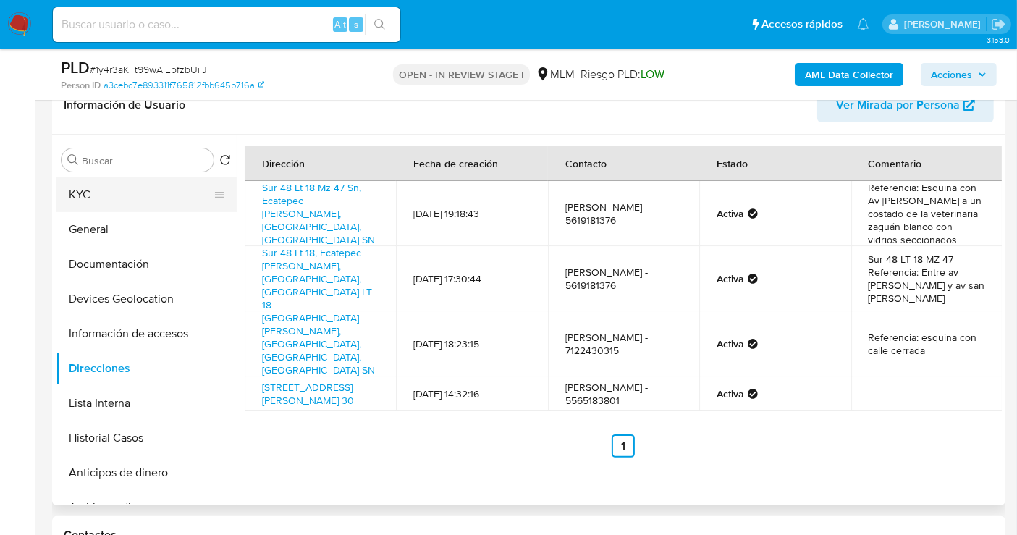
click at [74, 190] on button "KYC" at bounding box center [140, 194] width 169 height 35
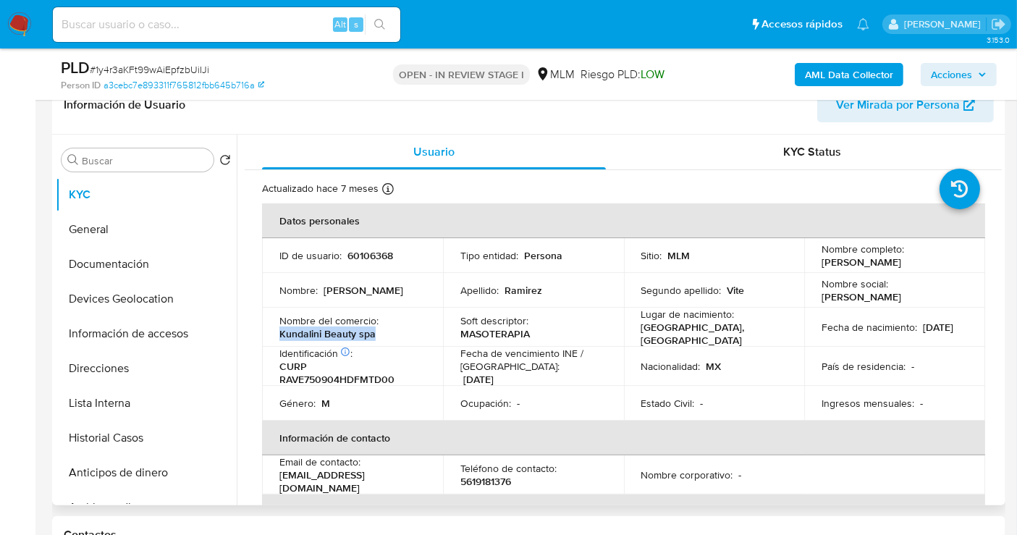
drag, startPoint x: 387, startPoint y: 331, endPoint x: 271, endPoint y: 331, distance: 116.5
click at [271, 331] on td "Nombre del comercio : Kundalini Beauty spa" at bounding box center [352, 326] width 181 height 39
copy p "Kundalini Beauty spa"
